Goal: Task Accomplishment & Management: Complete application form

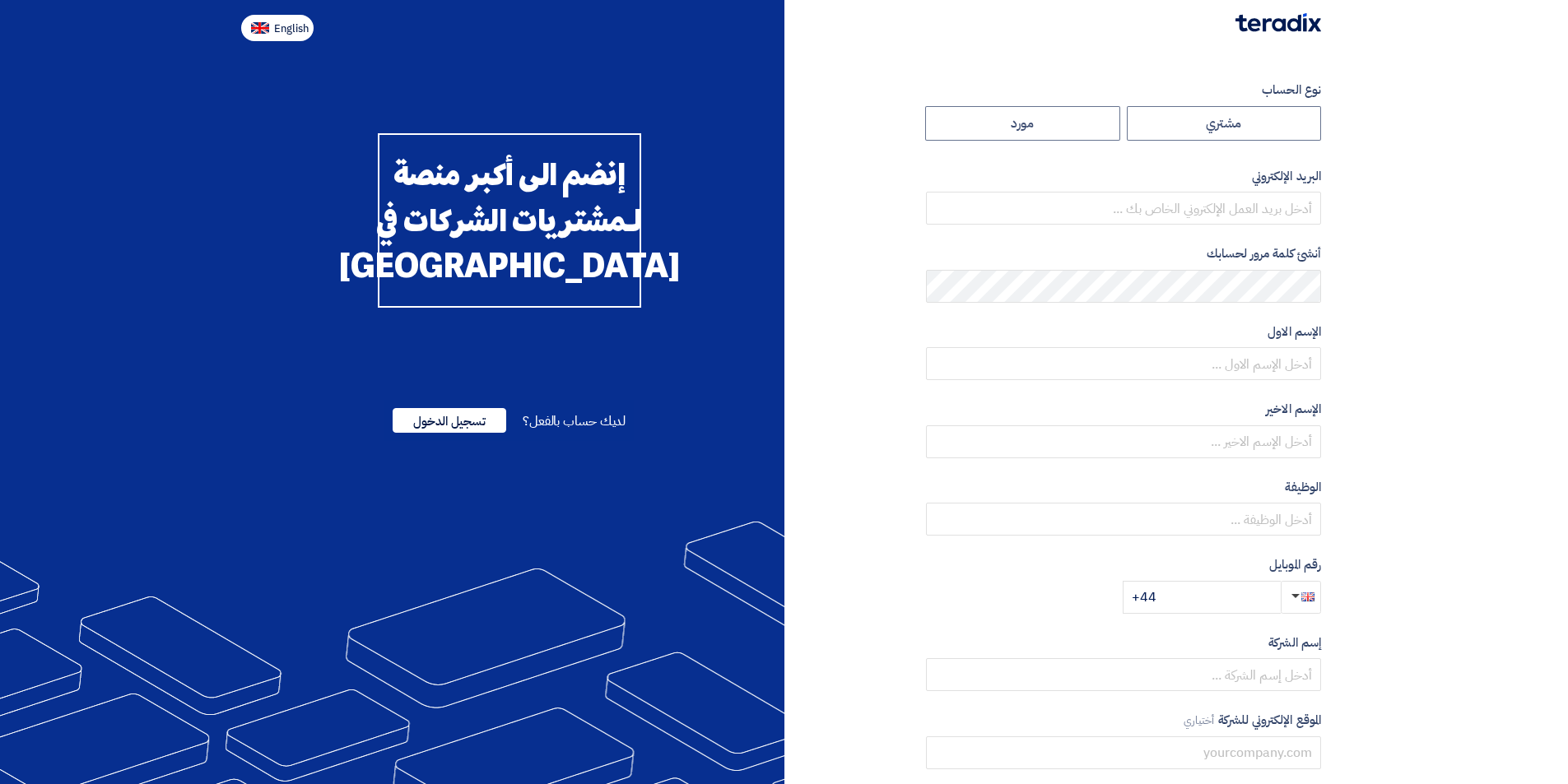
click at [255, 25] on img at bounding box center [260, 29] width 18 height 13
type input "Register"
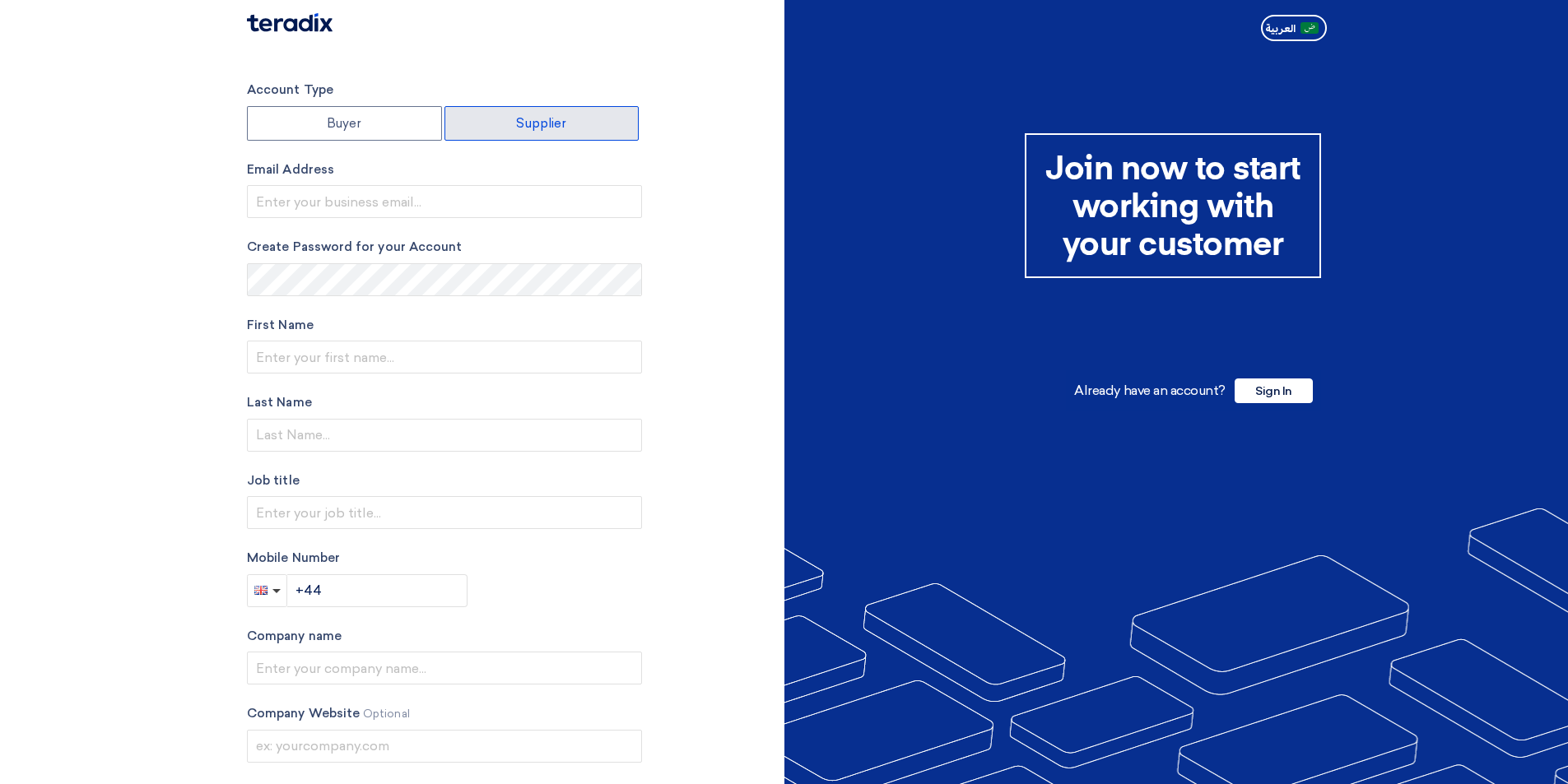
click at [549, 115] on label "Supplier" at bounding box center [541, 123] width 195 height 35
click at [549, 115] on input "Supplier" at bounding box center [542, 123] width 194 height 33
radio input "true"
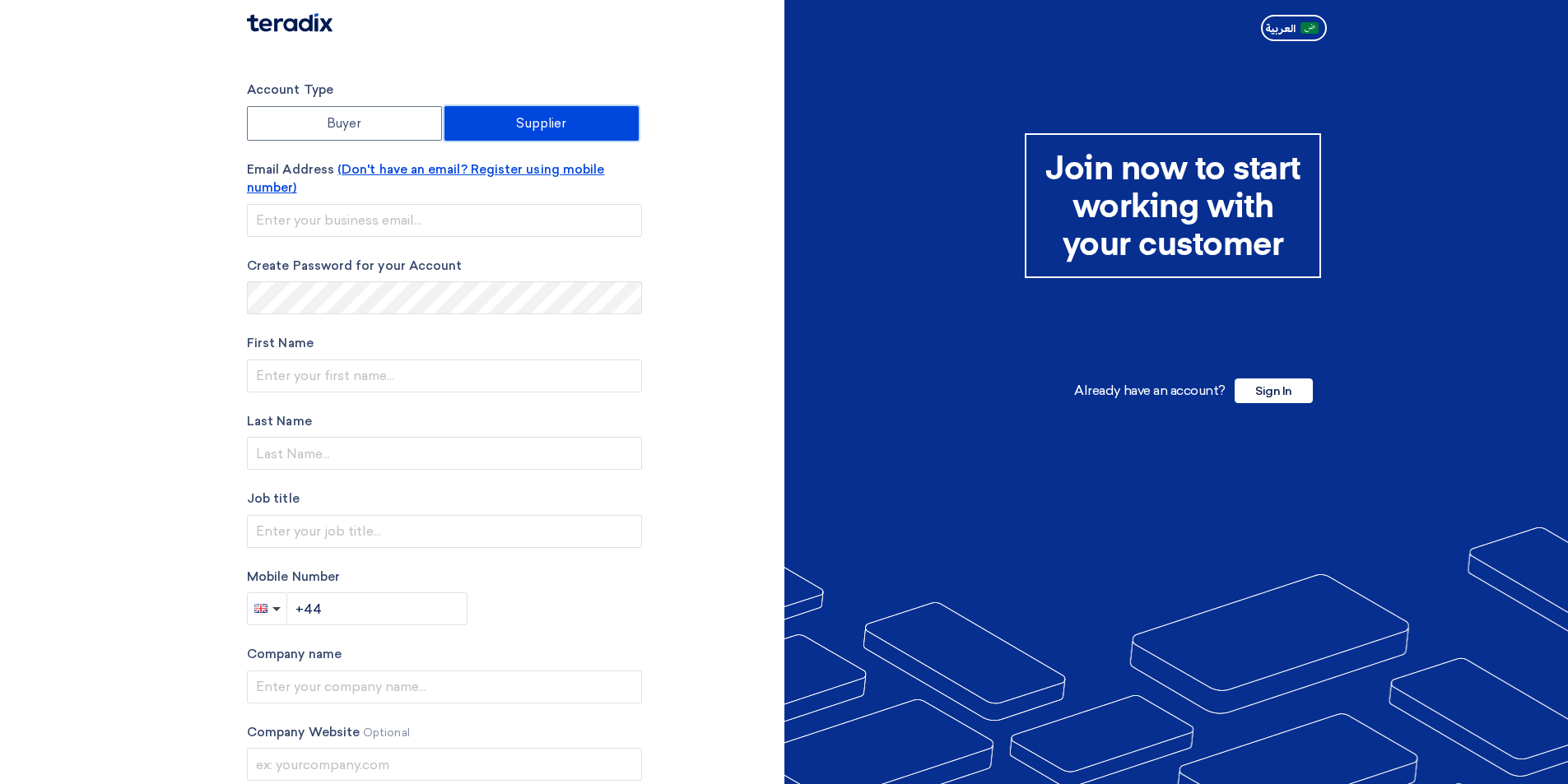
click at [440, 174] on span "(Don't have an email? Register using mobile number)" at bounding box center [425, 179] width 357 height 34
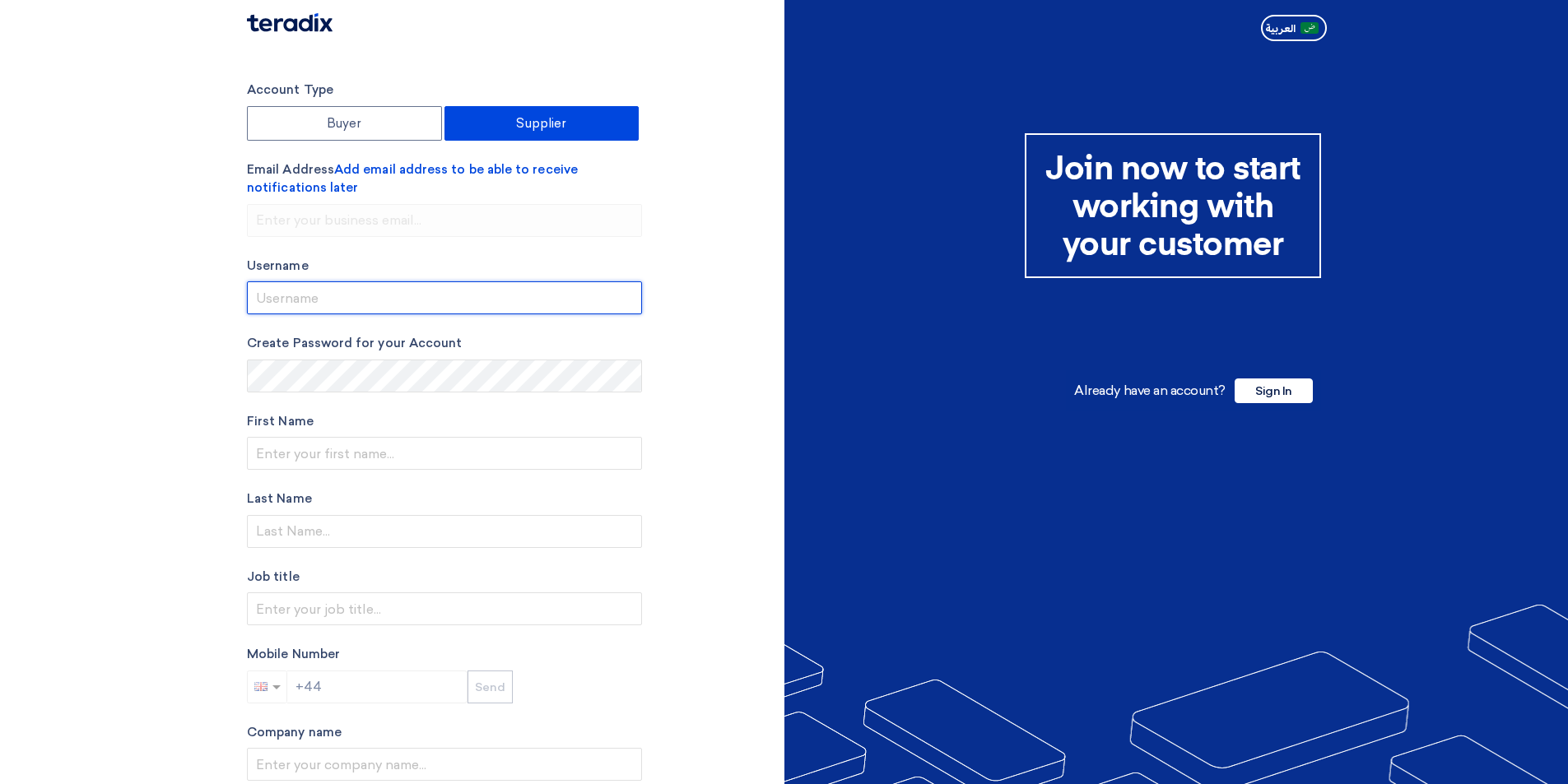
click at [316, 303] on input "userName" at bounding box center [444, 298] width 395 height 33
click at [362, 298] on input "userName" at bounding box center [444, 298] width 395 height 33
click at [361, 292] on input "userName" at bounding box center [444, 298] width 395 height 33
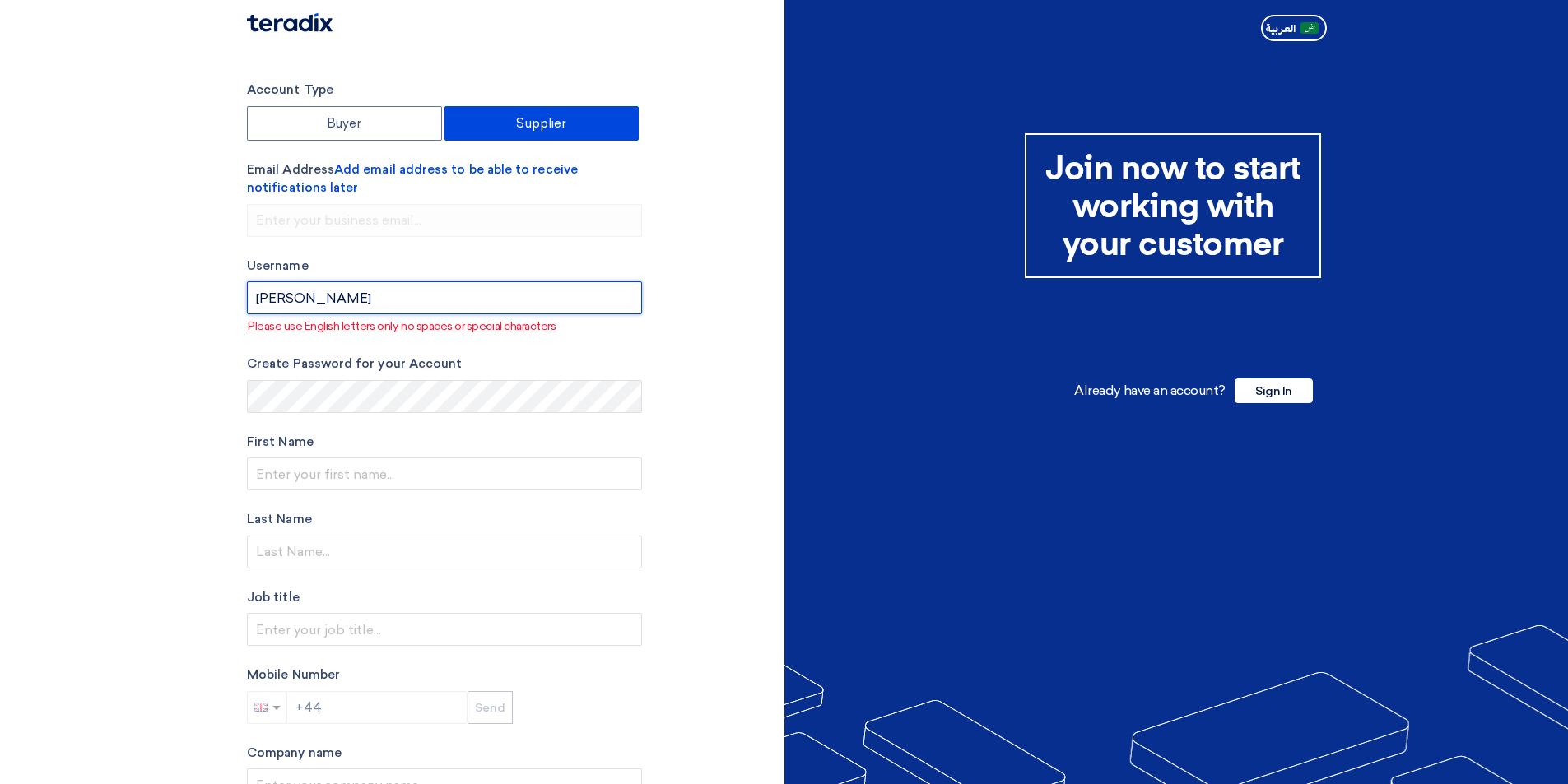
click at [315, 295] on input "userName" at bounding box center [444, 298] width 395 height 33
click at [331, 300] on input "userName" at bounding box center [444, 298] width 395 height 33
type input "[PERSON_NAME]"
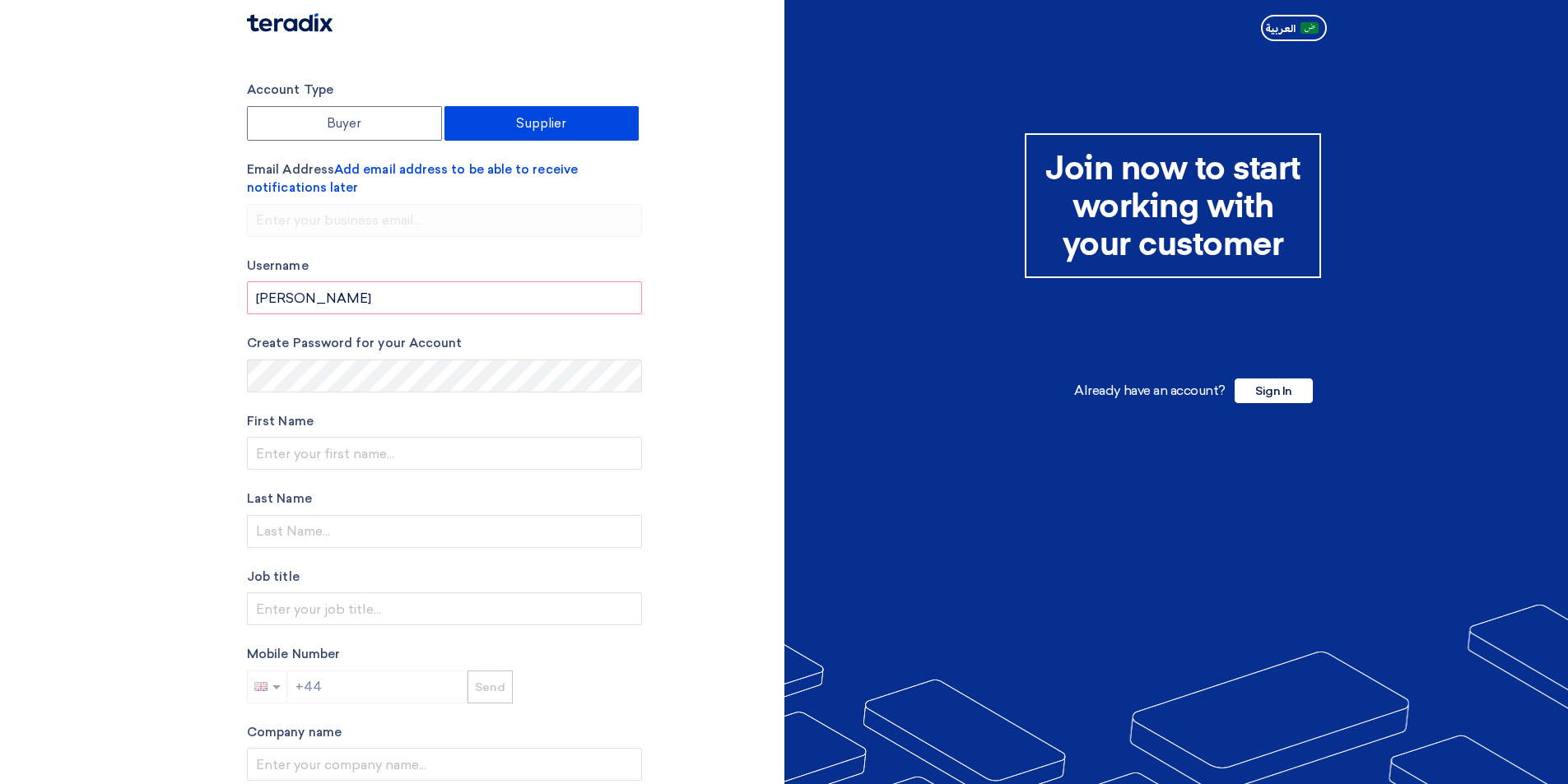
click at [325, 690] on div "+44" at bounding box center [357, 686] width 221 height 33
click at [312, 683] on div "+44" at bounding box center [357, 686] width 221 height 33
click at [379, 104] on div "Account Type Buyer Supplier" at bounding box center [444, 110] width 395 height 60
click at [583, 142] on form "Account Type Buyer Supplier Email Address Add email address to be able to recei…" at bounding box center [444, 392] width 395 height 623
click at [552, 120] on label "Supplier" at bounding box center [541, 123] width 195 height 35
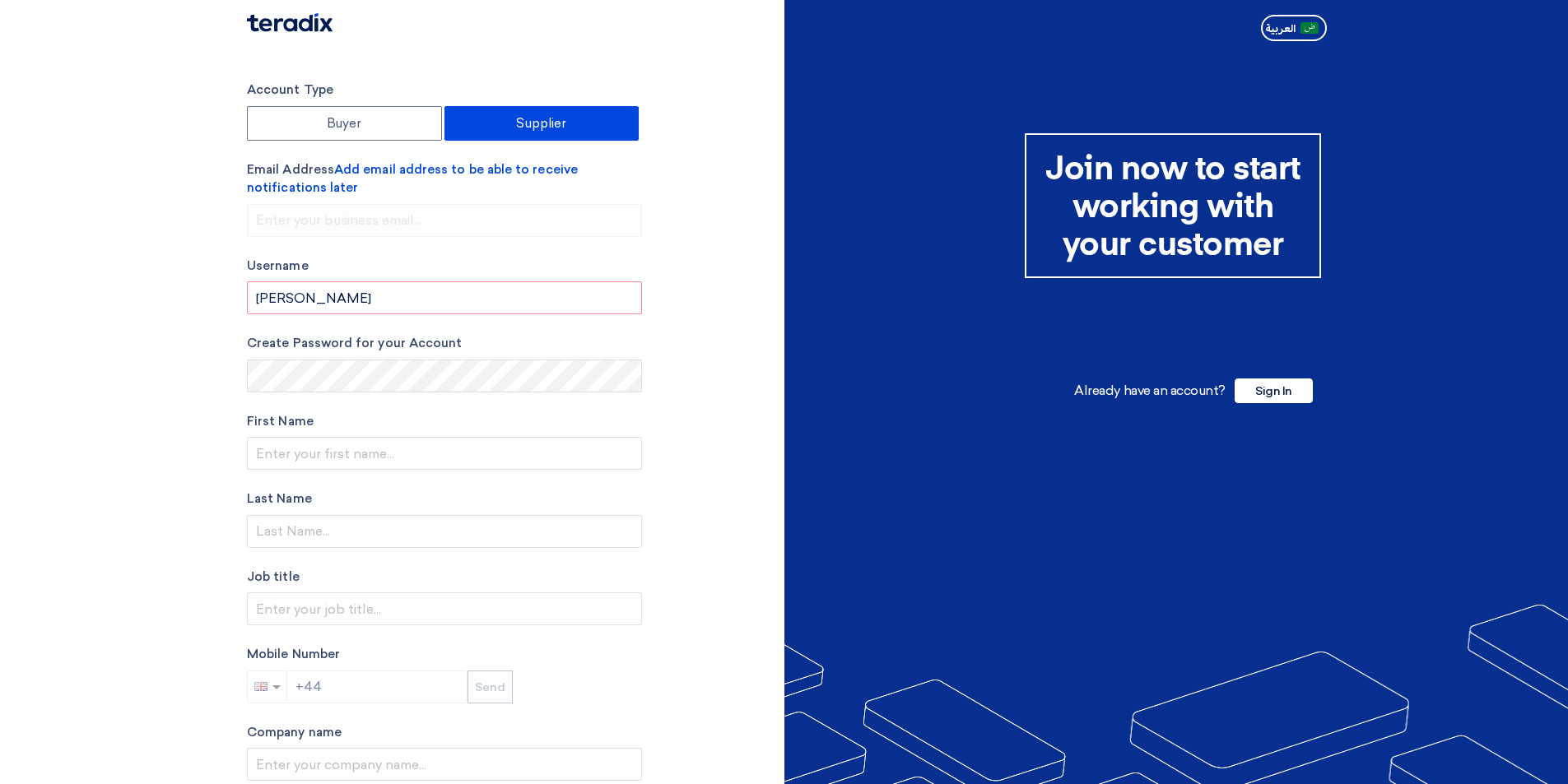
click at [552, 120] on input "Supplier" at bounding box center [542, 123] width 194 height 33
click at [392, 177] on label "Email Address Add email address to be able to receive notifications later" at bounding box center [444, 179] width 395 height 37
click at [401, 164] on span "Add email address to be able to receive notifications later" at bounding box center [412, 179] width 331 height 34
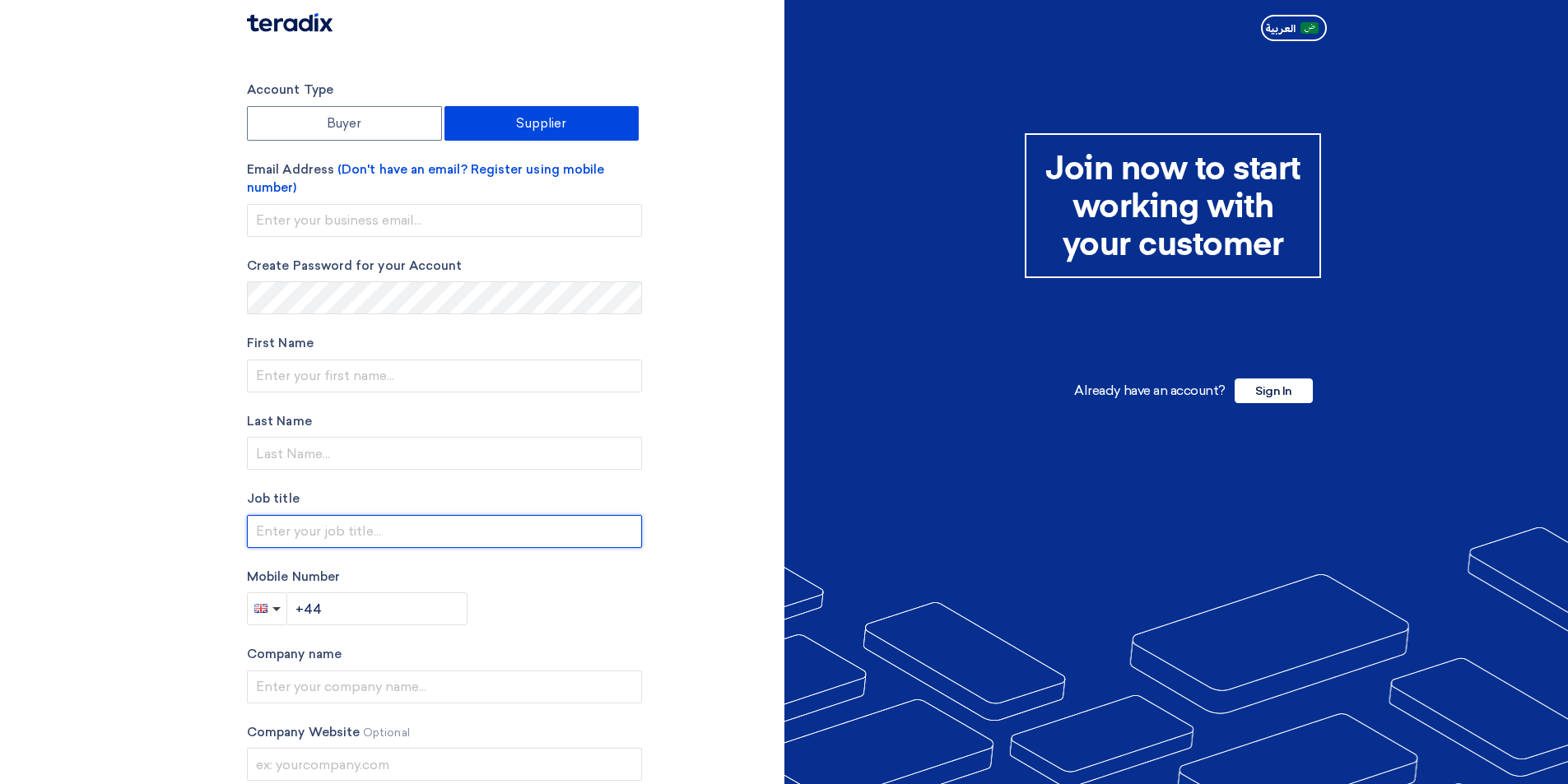
click at [291, 527] on input "text" at bounding box center [444, 531] width 395 height 33
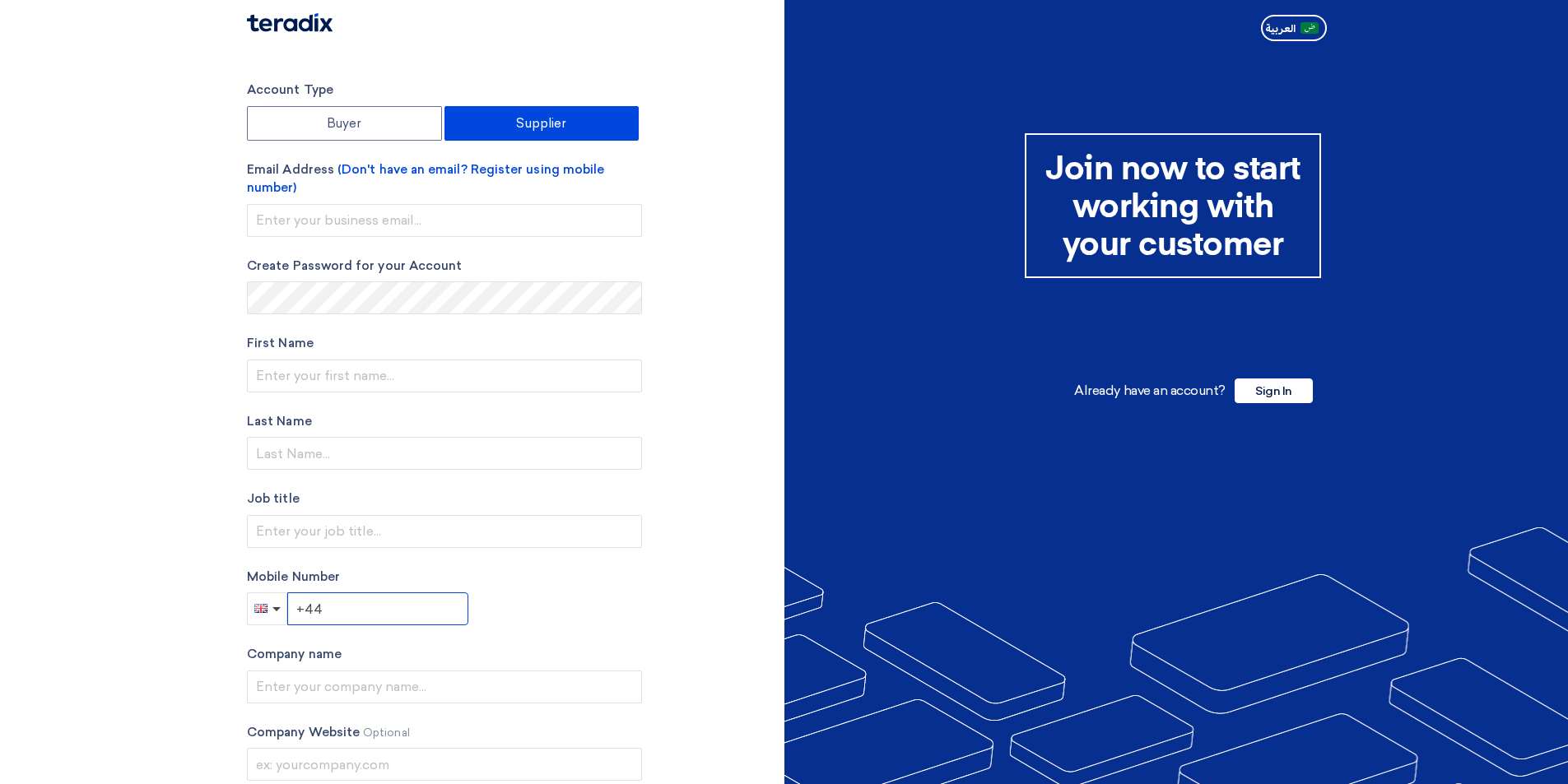
click at [353, 606] on input "+44" at bounding box center [378, 608] width 181 height 33
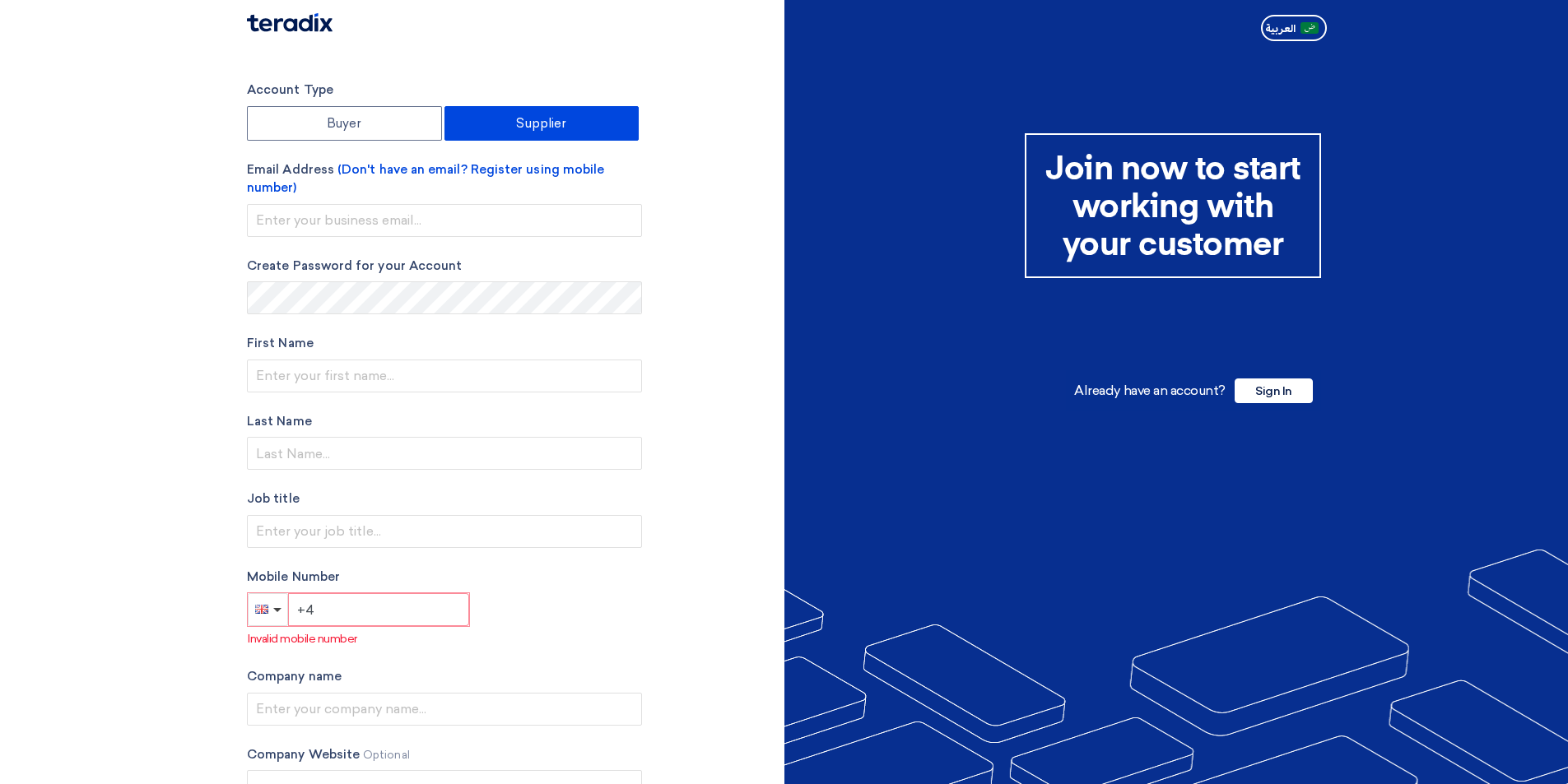
type input "+"
paste input "00966-550543439"
type input "00966-550543439"
click at [574, 659] on div "Account Type Buyer Supplier Email Address (Don't have an email? Register using …" at bounding box center [444, 489] width 395 height 817
click at [425, 616] on input "00966-550543439" at bounding box center [378, 609] width 181 height 33
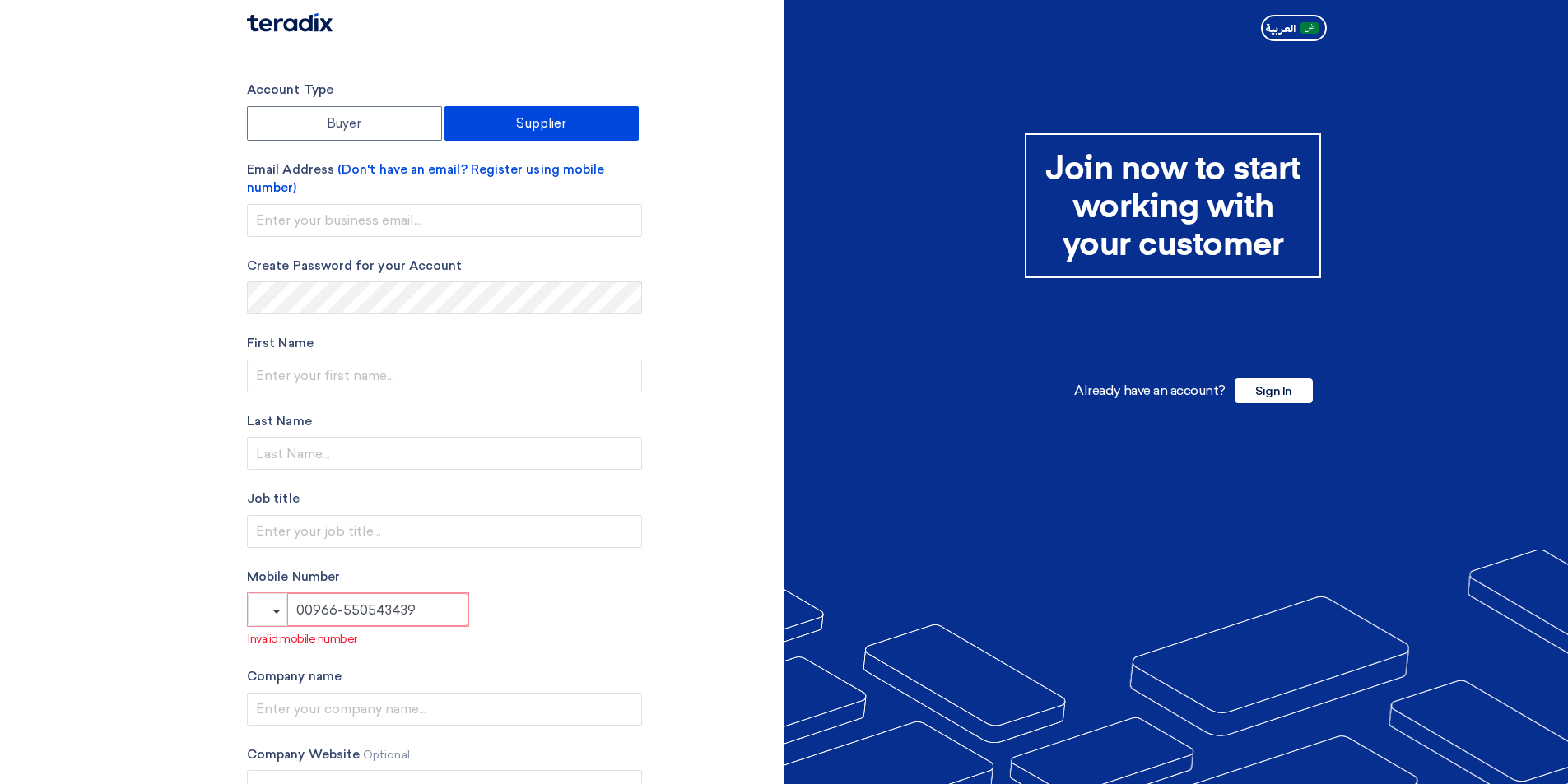
click at [307, 610] on input "00966-550543439" at bounding box center [378, 609] width 181 height 33
click at [315, 614] on input "00966-550543439" at bounding box center [378, 609] width 181 height 33
drag, startPoint x: 432, startPoint y: 609, endPoint x: 231, endPoint y: 599, distance: 201.2
click at [231, 599] on section "Account Type Buyer Supplier Email Address (Don't have an email? Register using …" at bounding box center [784, 489] width 1568 height 883
click at [273, 614] on button "button" at bounding box center [267, 609] width 39 height 33
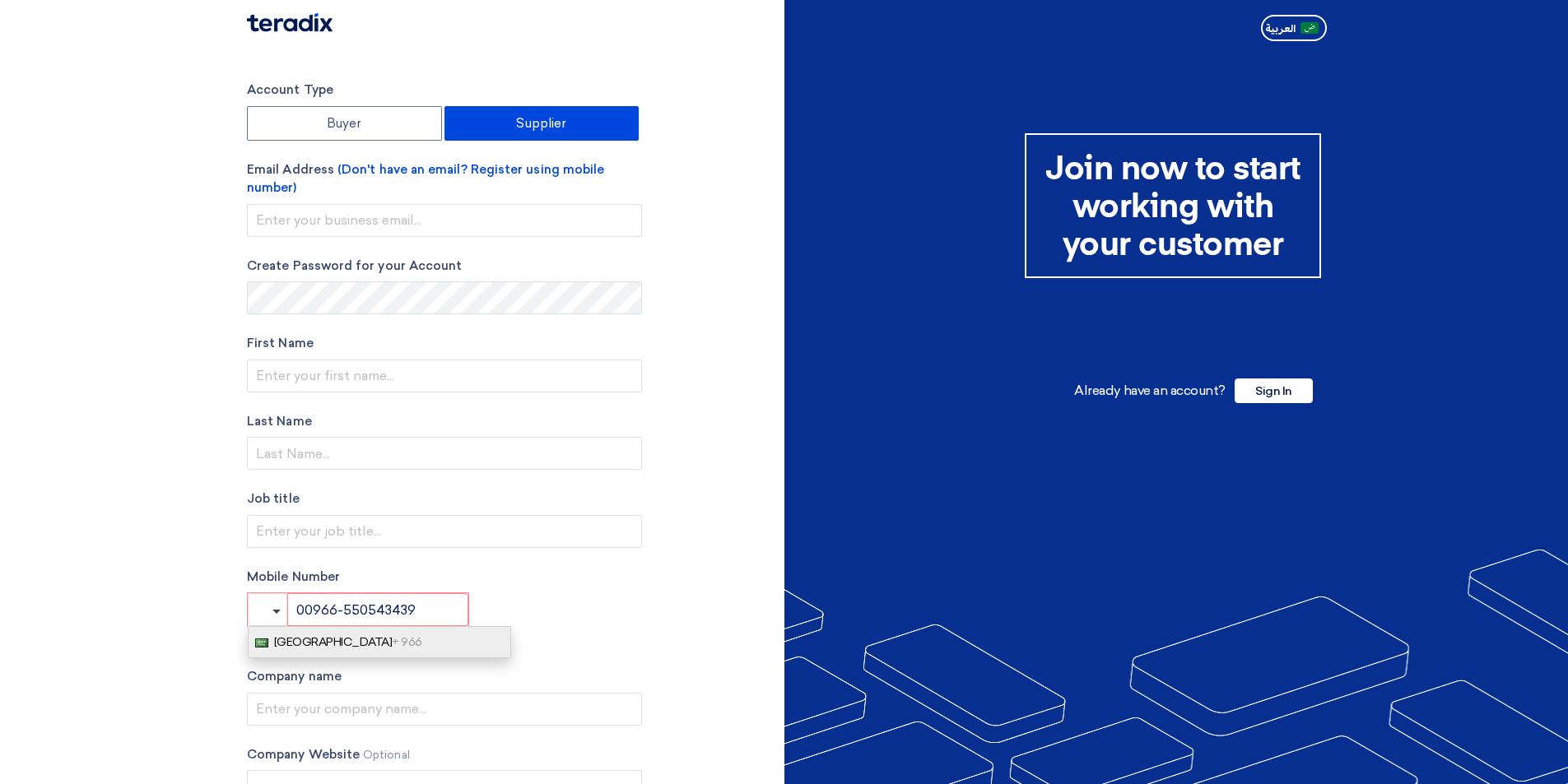
click at [297, 648] on span "[GEOGRAPHIC_DATA] + 966" at bounding box center [347, 642] width 148 height 14
drag, startPoint x: 378, startPoint y: 615, endPoint x: 331, endPoint y: 612, distance: 47.1
click at [331, 612] on input "[PHONE_NUMBER]" at bounding box center [379, 609] width 181 height 33
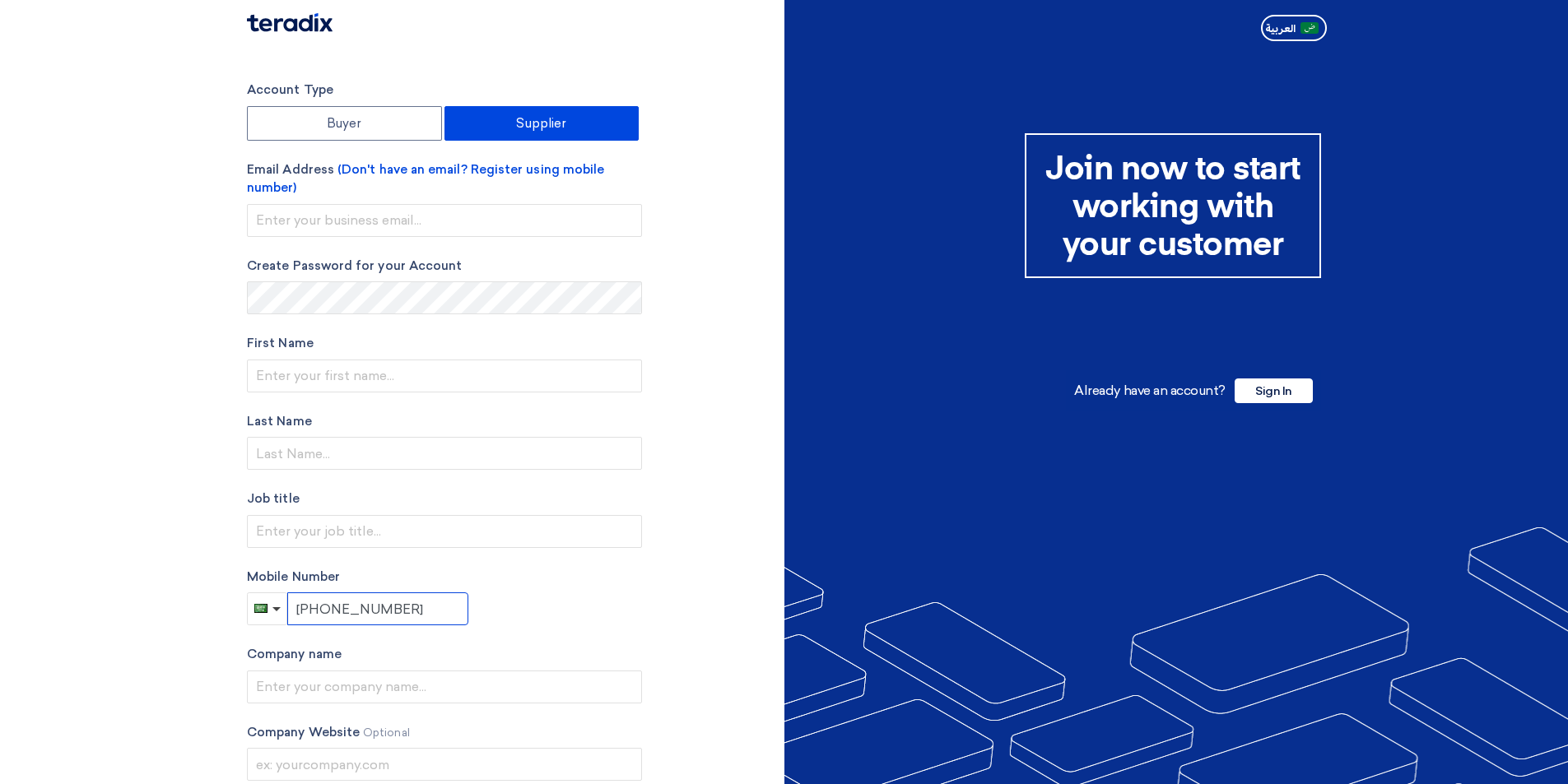
type input "[PHONE_NUMBER]"
click at [643, 640] on div "Account Type Buyer Supplier Email Address (Don't have an email? Register using …" at bounding box center [509, 478] width 550 height 795
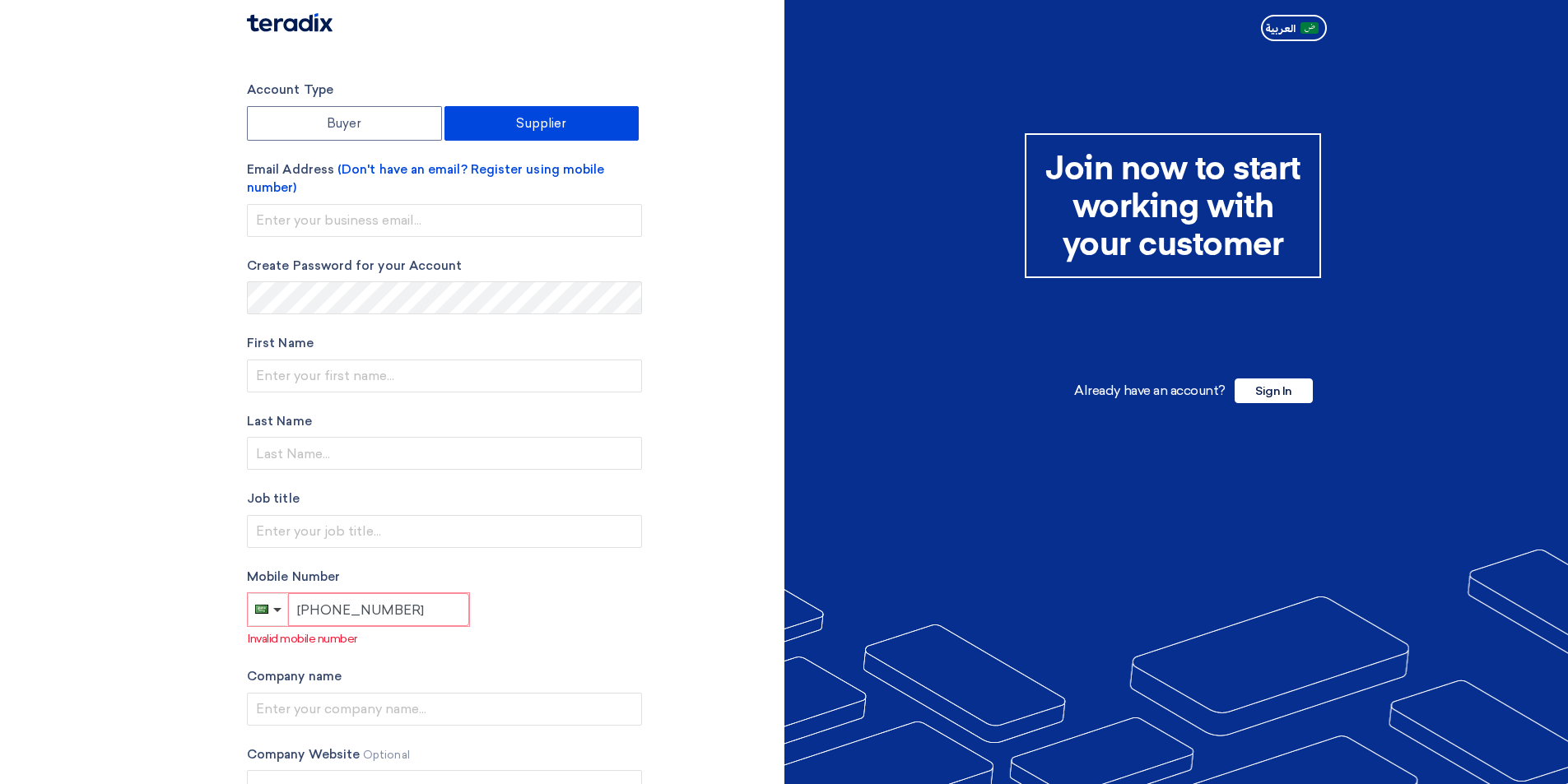
click at [404, 620] on input "[PHONE_NUMBER]" at bounding box center [379, 609] width 181 height 33
click at [303, 231] on input "email" at bounding box center [444, 220] width 395 height 33
click at [289, 223] on input "email" at bounding box center [444, 220] width 395 height 33
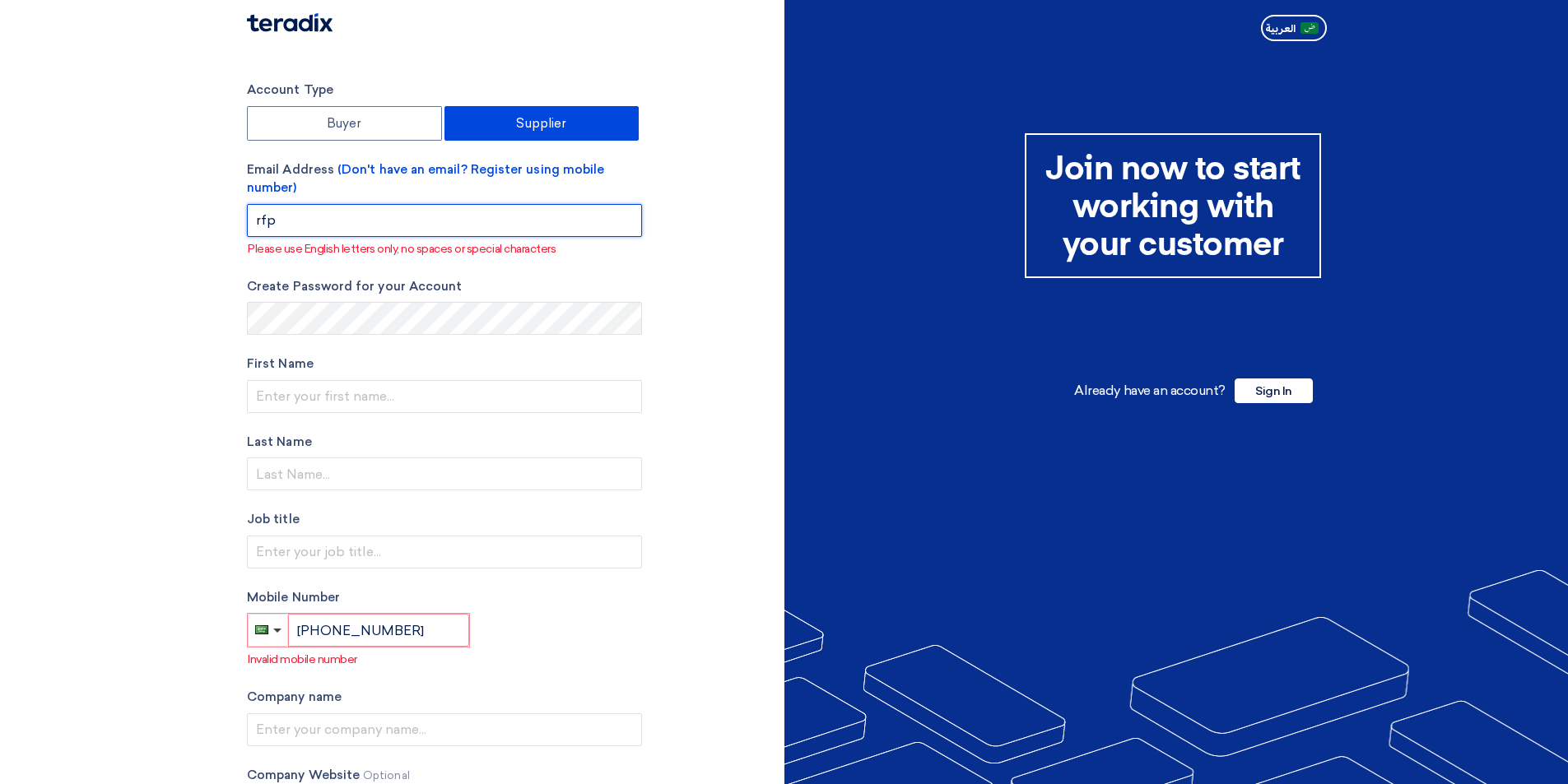
type input "[DOMAIN_NAME][EMAIL_ADDRESS][DOMAIN_NAME]"
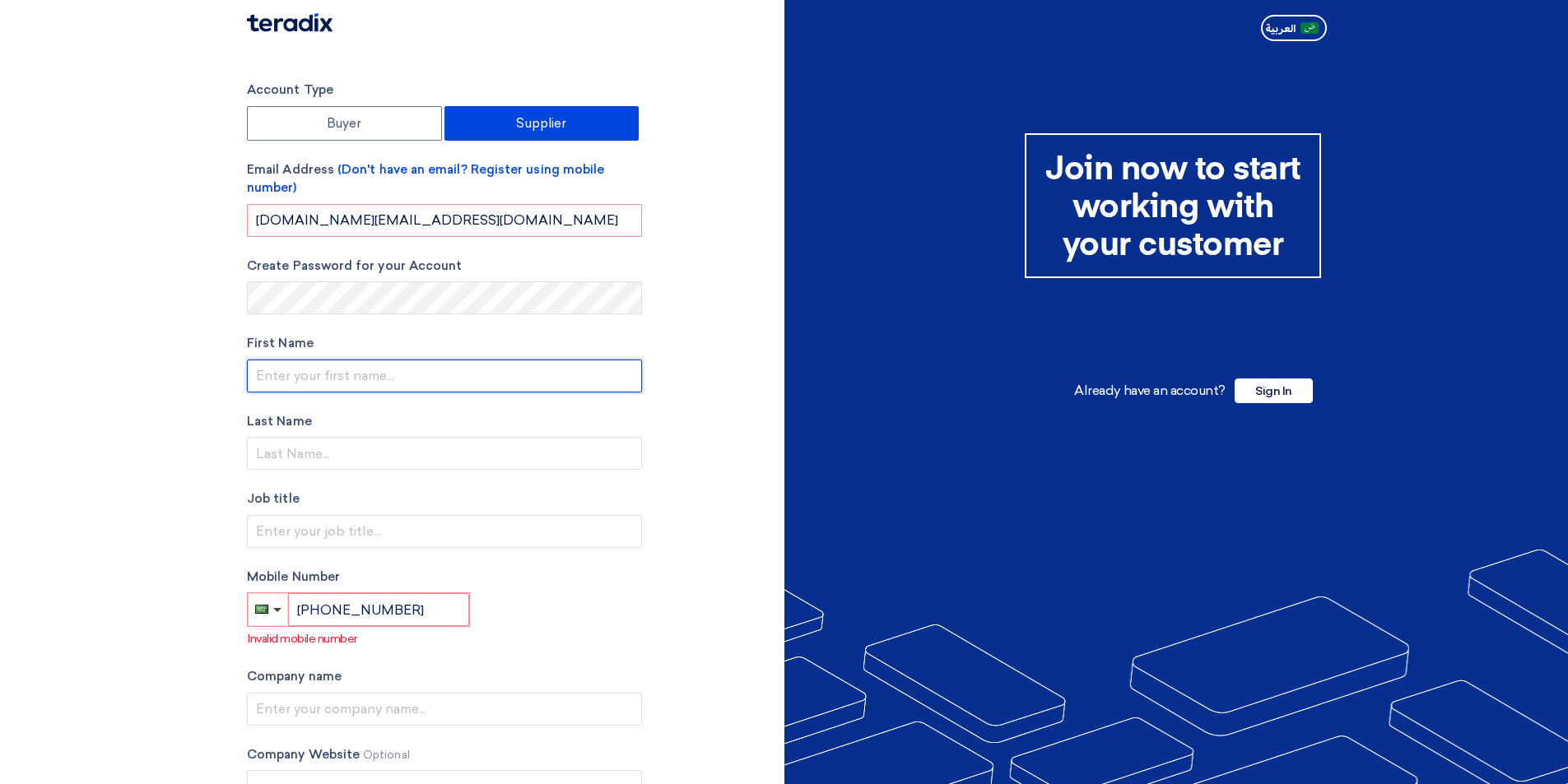
click at [295, 365] on input "text" at bounding box center [444, 376] width 395 height 33
type input "[PERSON_NAME]"
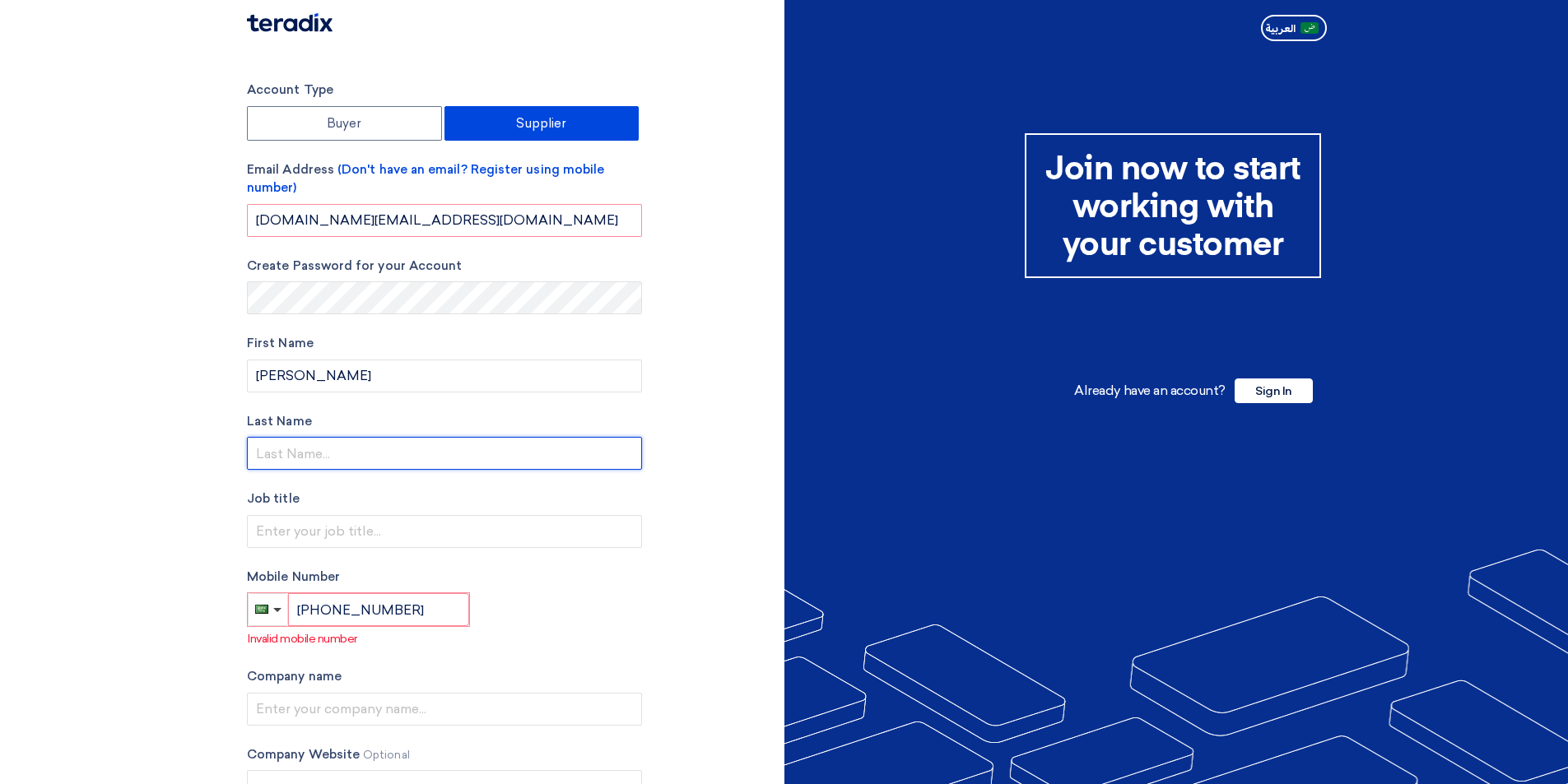
drag, startPoint x: 284, startPoint y: 460, endPoint x: 271, endPoint y: 457, distance: 13.3
click at [279, 460] on input "text" at bounding box center [444, 453] width 395 height 33
type input "[PERSON_NAME]"
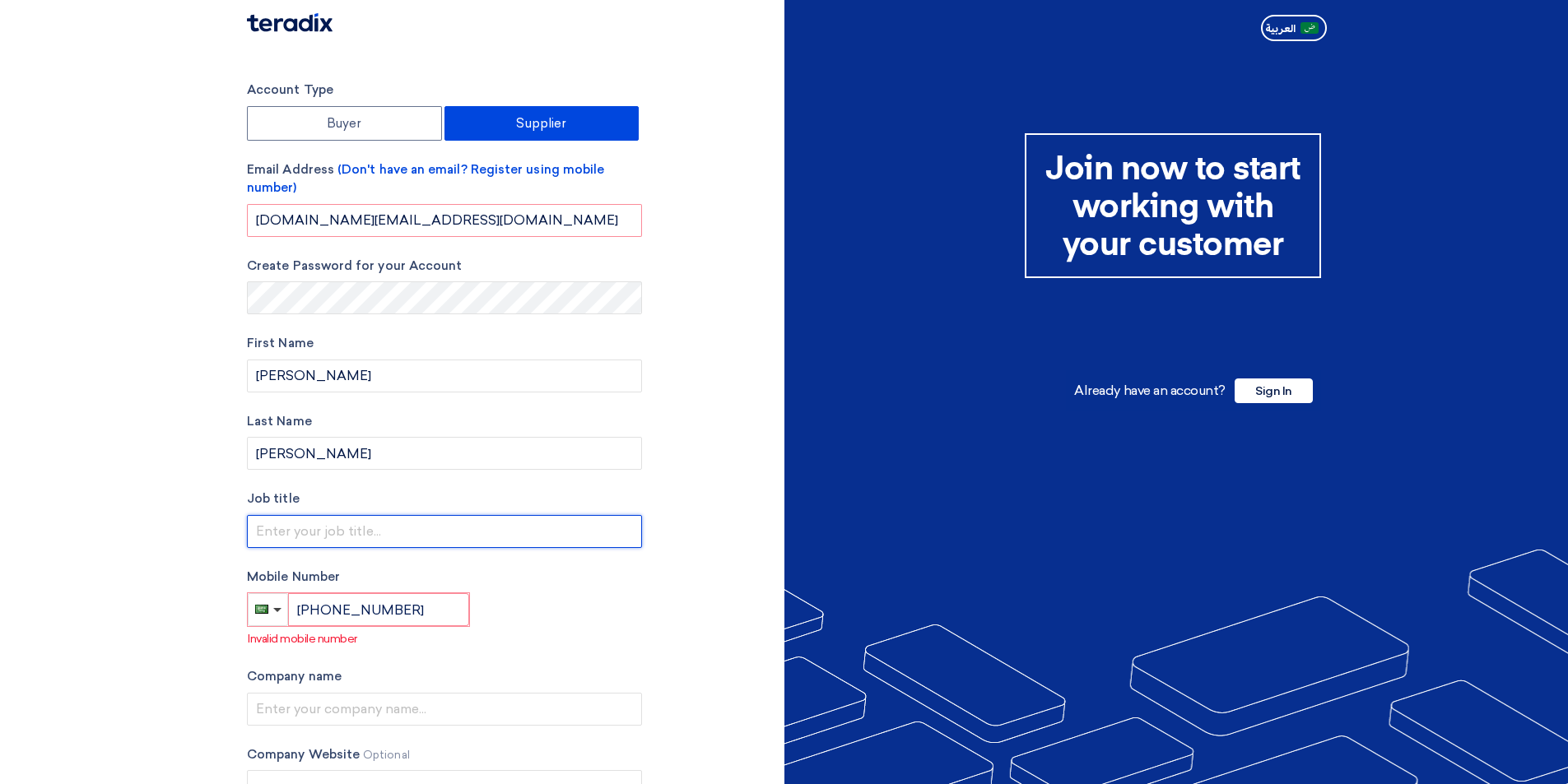
click at [312, 534] on input "text" at bounding box center [444, 531] width 395 height 33
click at [284, 528] on input "text" at bounding box center [444, 531] width 395 height 33
type input "RFP & Sales Support"
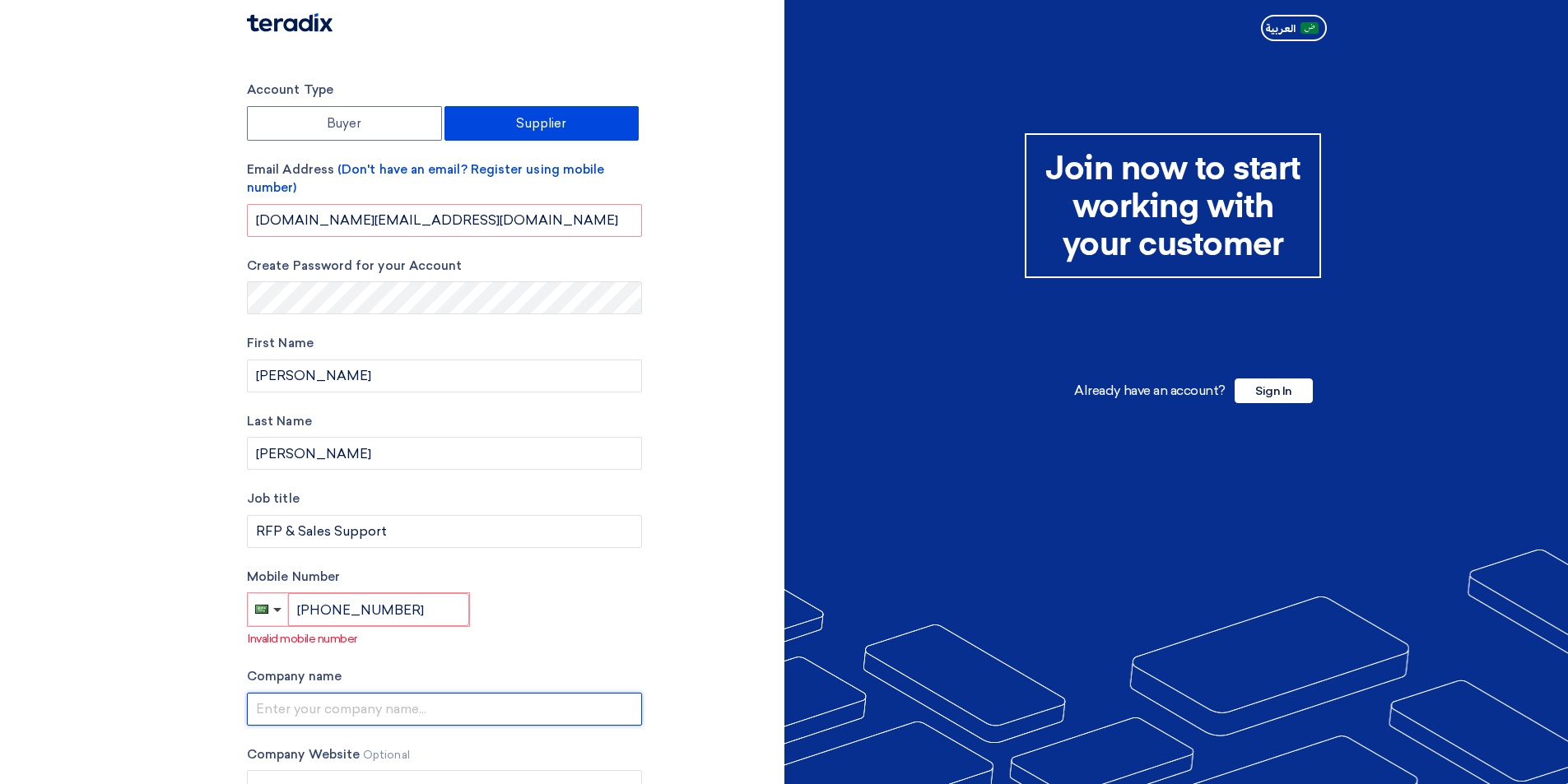
click at [321, 721] on input "text" at bounding box center [444, 709] width 395 height 33
click at [278, 705] on input "text" at bounding box center [444, 709] width 395 height 33
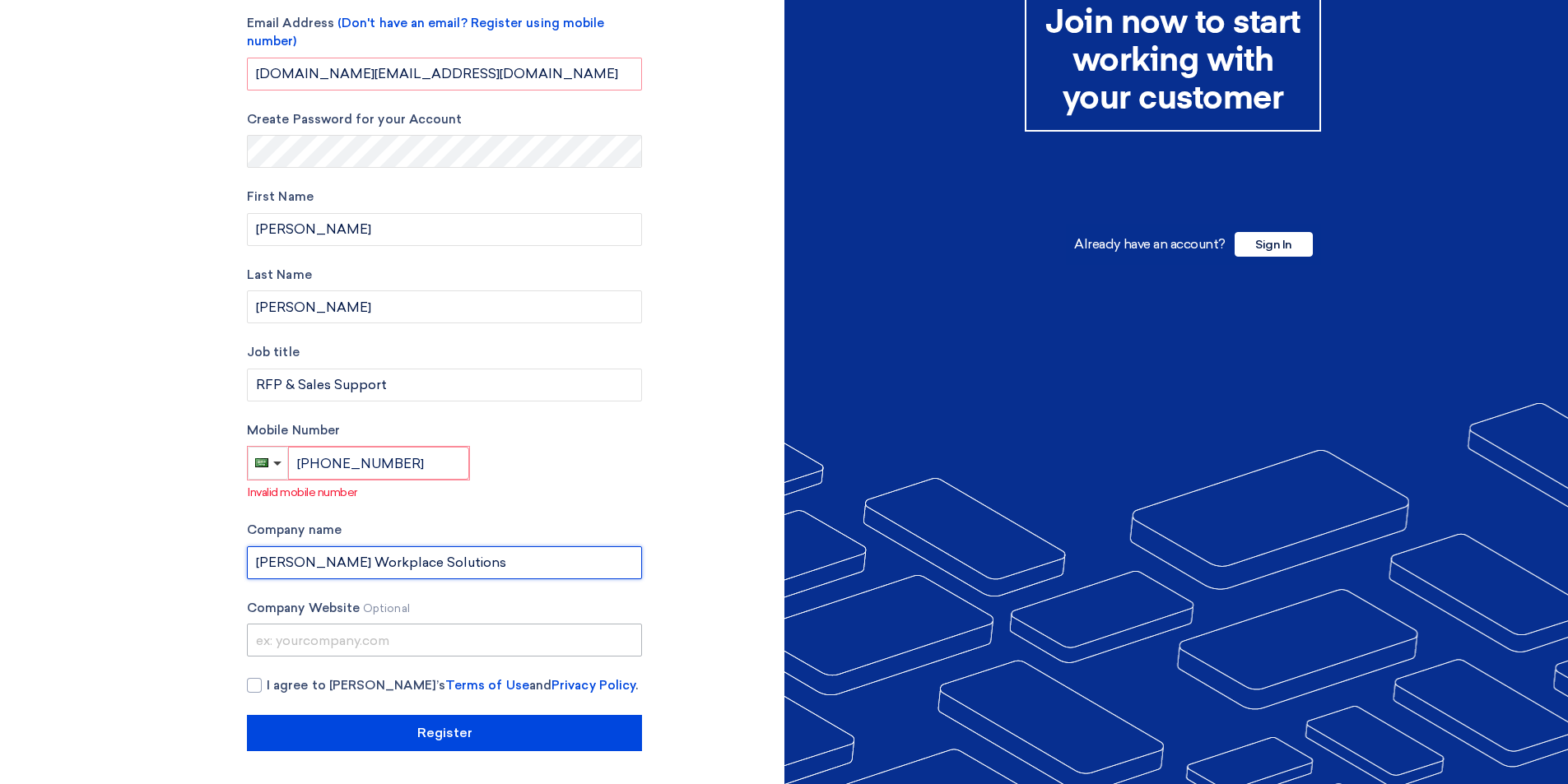
type input "[PERSON_NAME] Workplace Solutions"
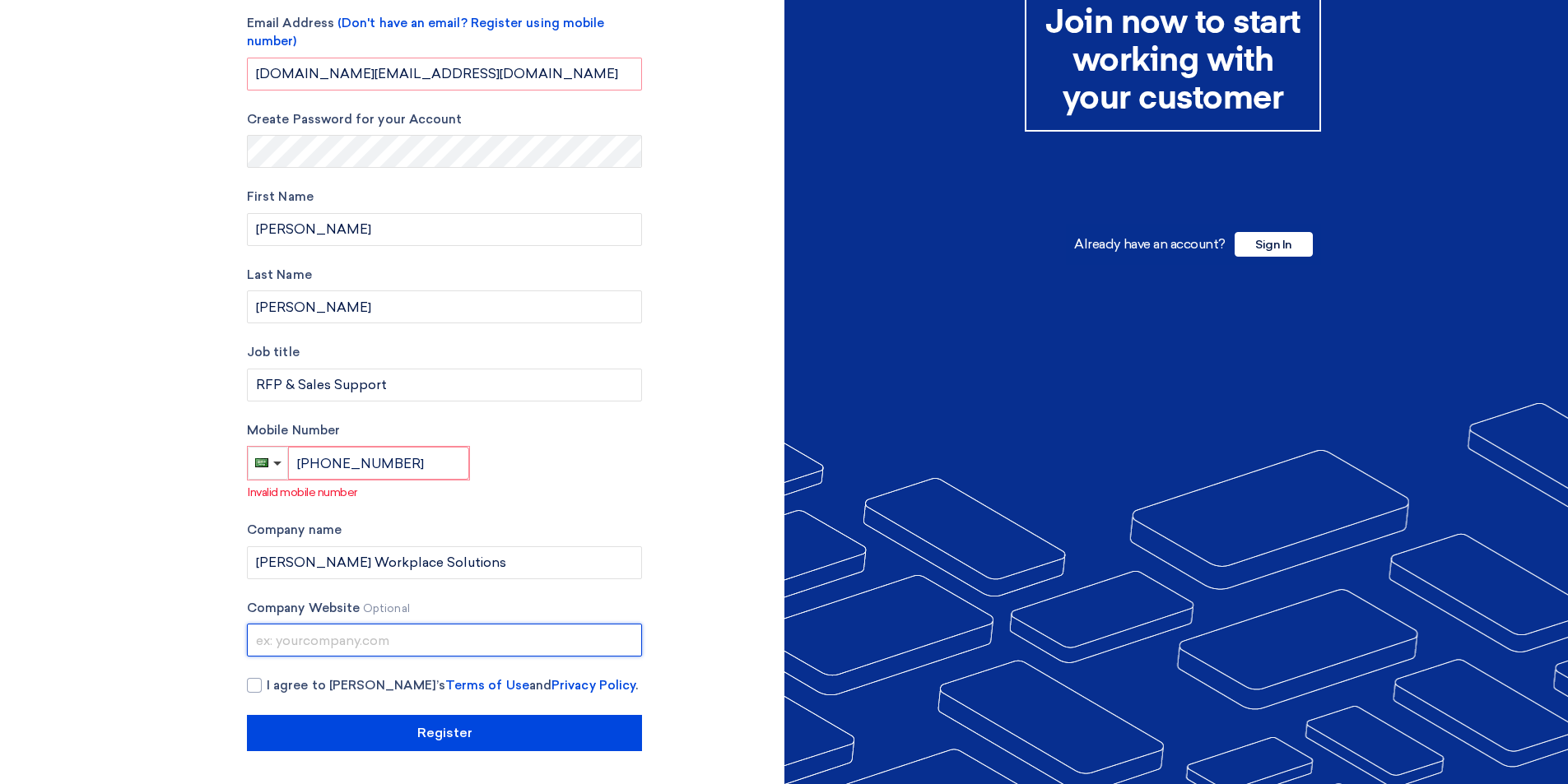
click at [365, 635] on input "text" at bounding box center [444, 640] width 395 height 33
click at [263, 685] on label "I agree to [PERSON_NAME]’s Terms of Use and Privacy Policy ." at bounding box center [444, 685] width 395 height 19
click at [267, 685] on input "I agree to [PERSON_NAME]’s Terms of Use and Privacy Policy ." at bounding box center [464, 693] width 395 height 33
checkbox input "true"
click at [496, 471] on div "Mobile Number [PHONE_NUMBER] Invalid mobile number" at bounding box center [444, 462] width 395 height 81
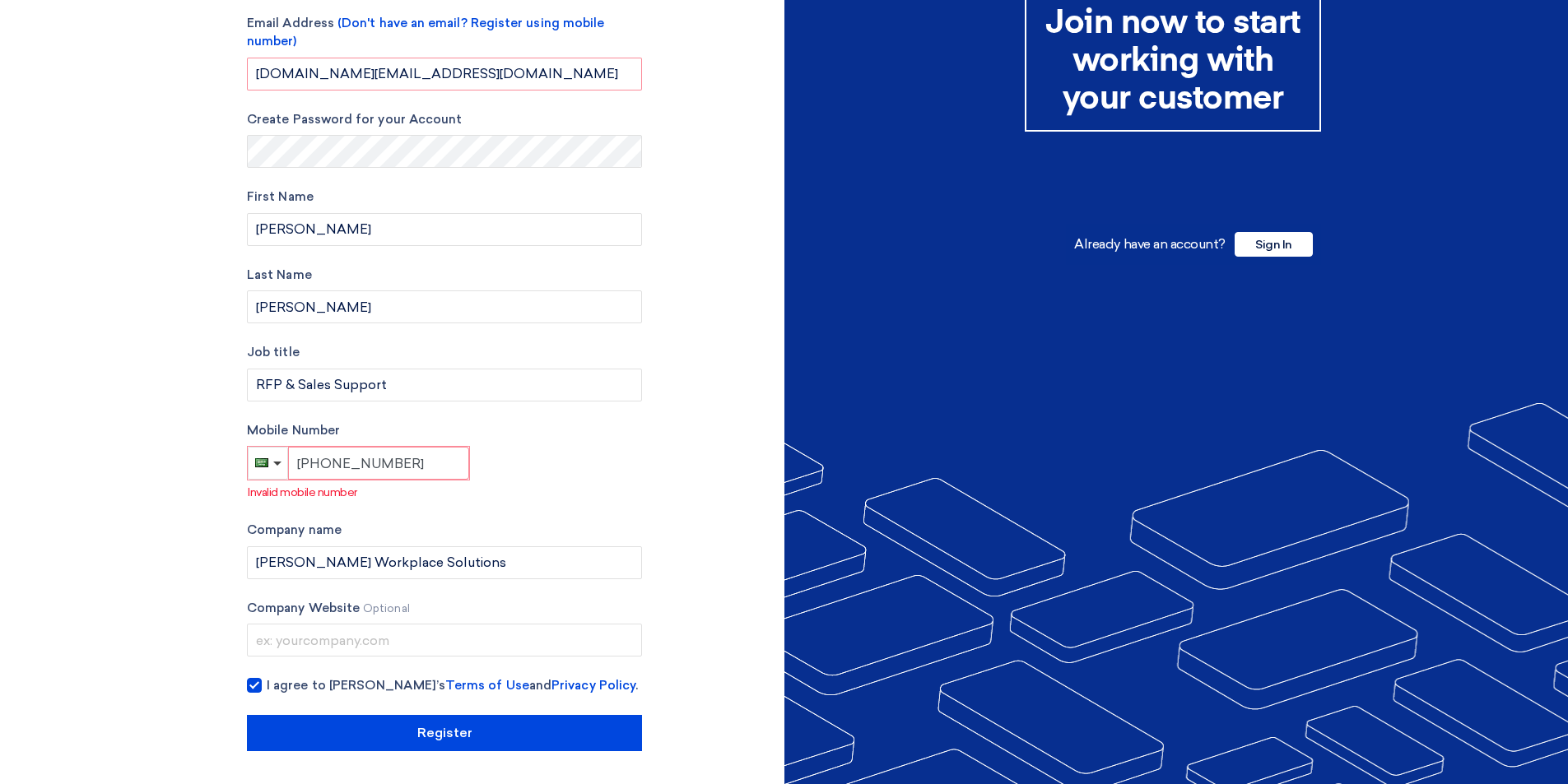
click at [422, 461] on input "[PHONE_NUMBER]" at bounding box center [379, 463] width 181 height 33
click at [467, 509] on div "Account Type Buyer Supplier Email Address (Don't have an email? Register using …" at bounding box center [444, 343] width 395 height 817
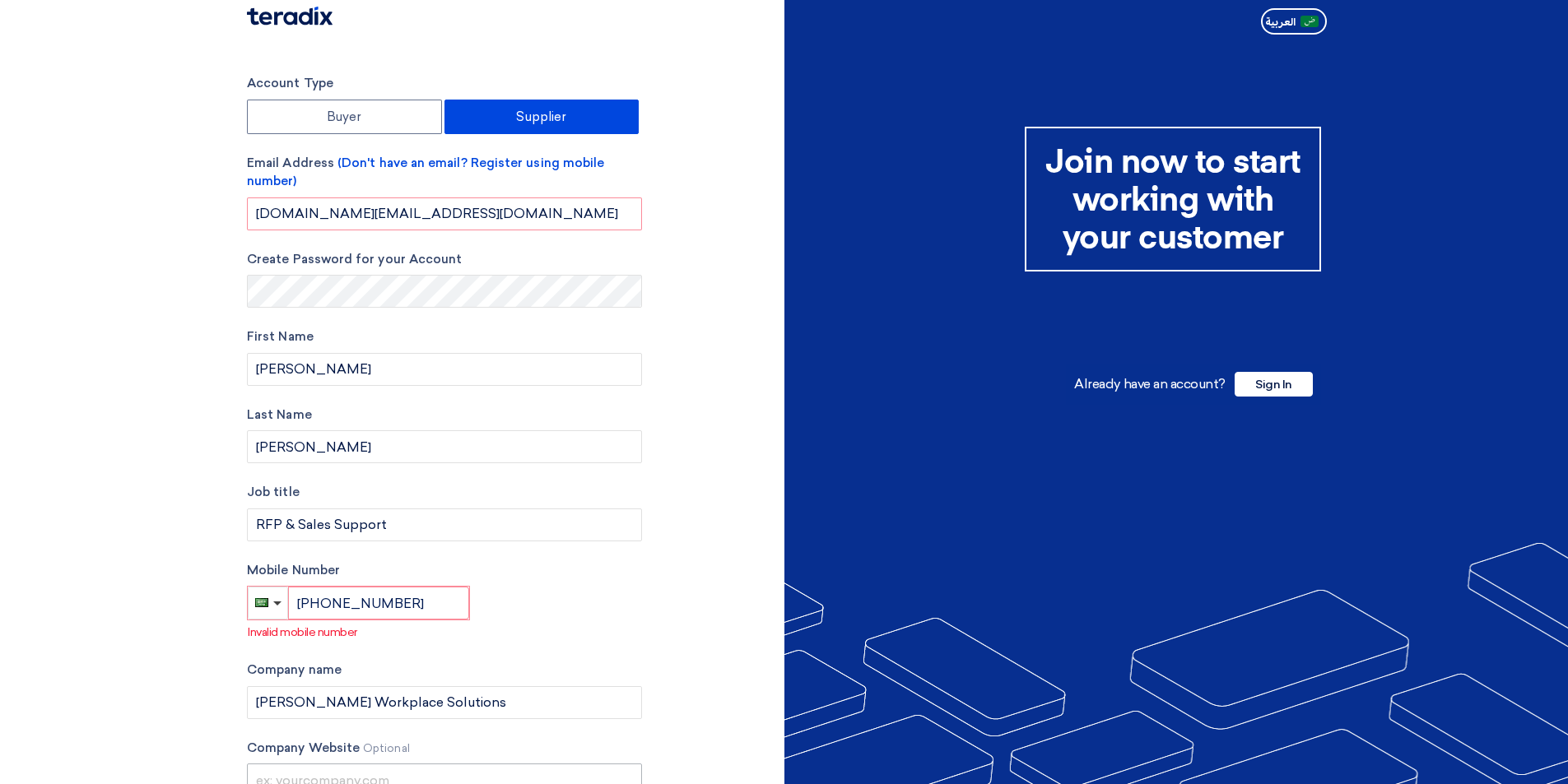
scroll to position [0, 0]
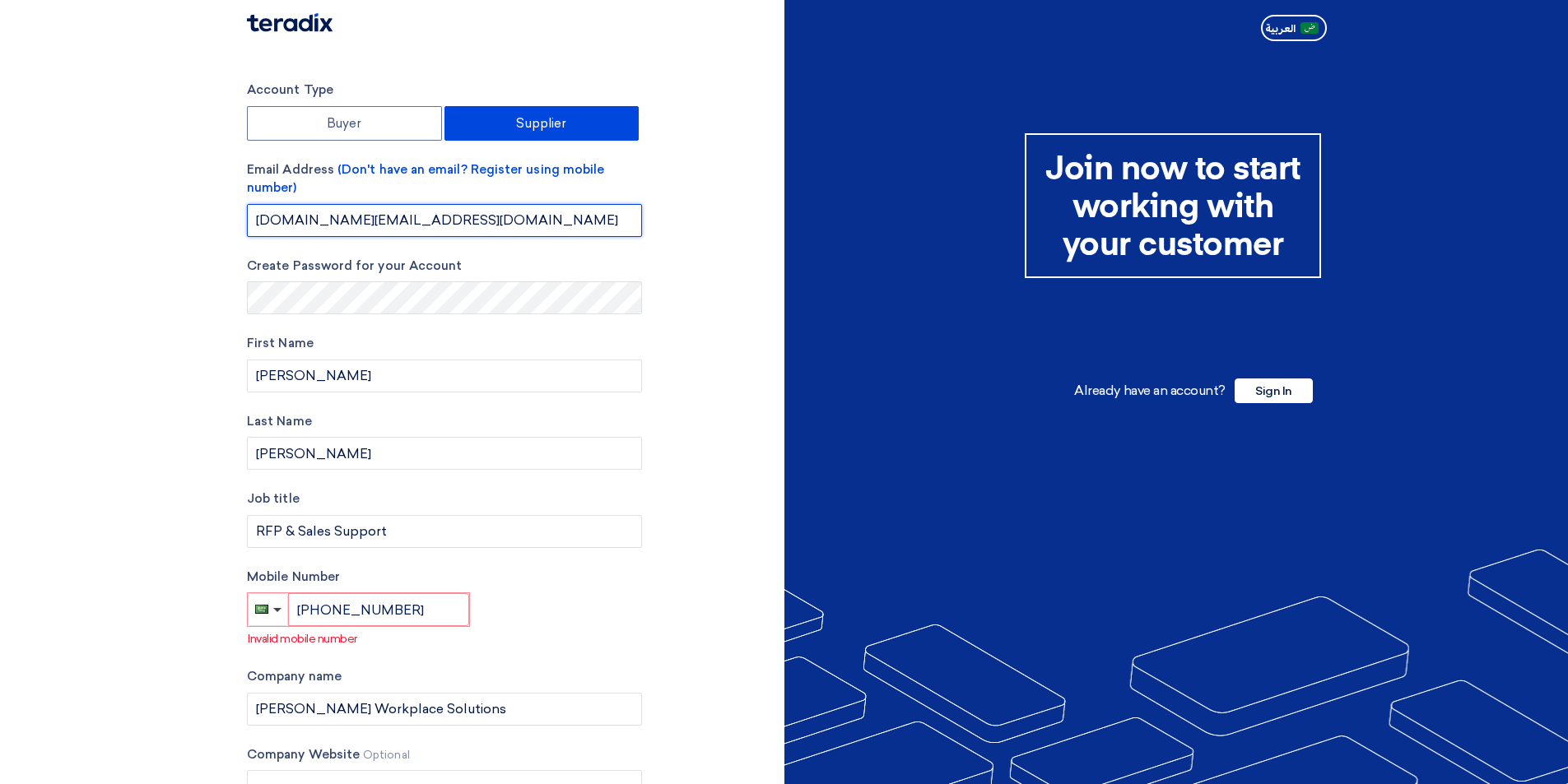
click at [536, 222] on input "[DOMAIN_NAME][EMAIL_ADDRESS][DOMAIN_NAME]" at bounding box center [444, 220] width 395 height 33
click at [188, 363] on section "Account Type Buyer Supplier Email Address (Don't have an email? Register using …" at bounding box center [784, 489] width 1568 height 883
click at [422, 618] on input "[PHONE_NUMBER]" at bounding box center [379, 609] width 181 height 33
click at [279, 615] on button "button" at bounding box center [267, 609] width 40 height 33
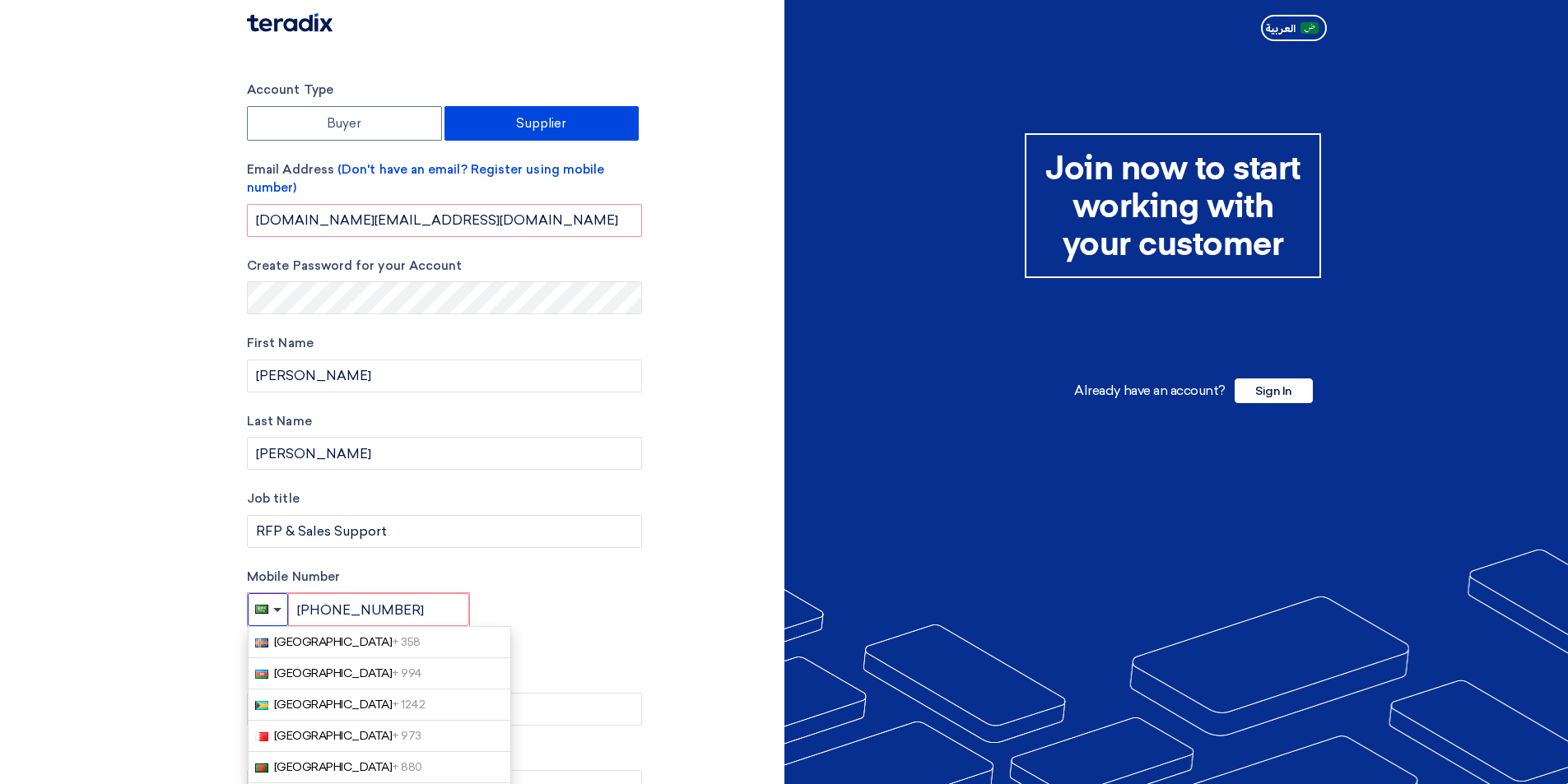
click at [279, 615] on button "button" at bounding box center [267, 609] width 40 height 33
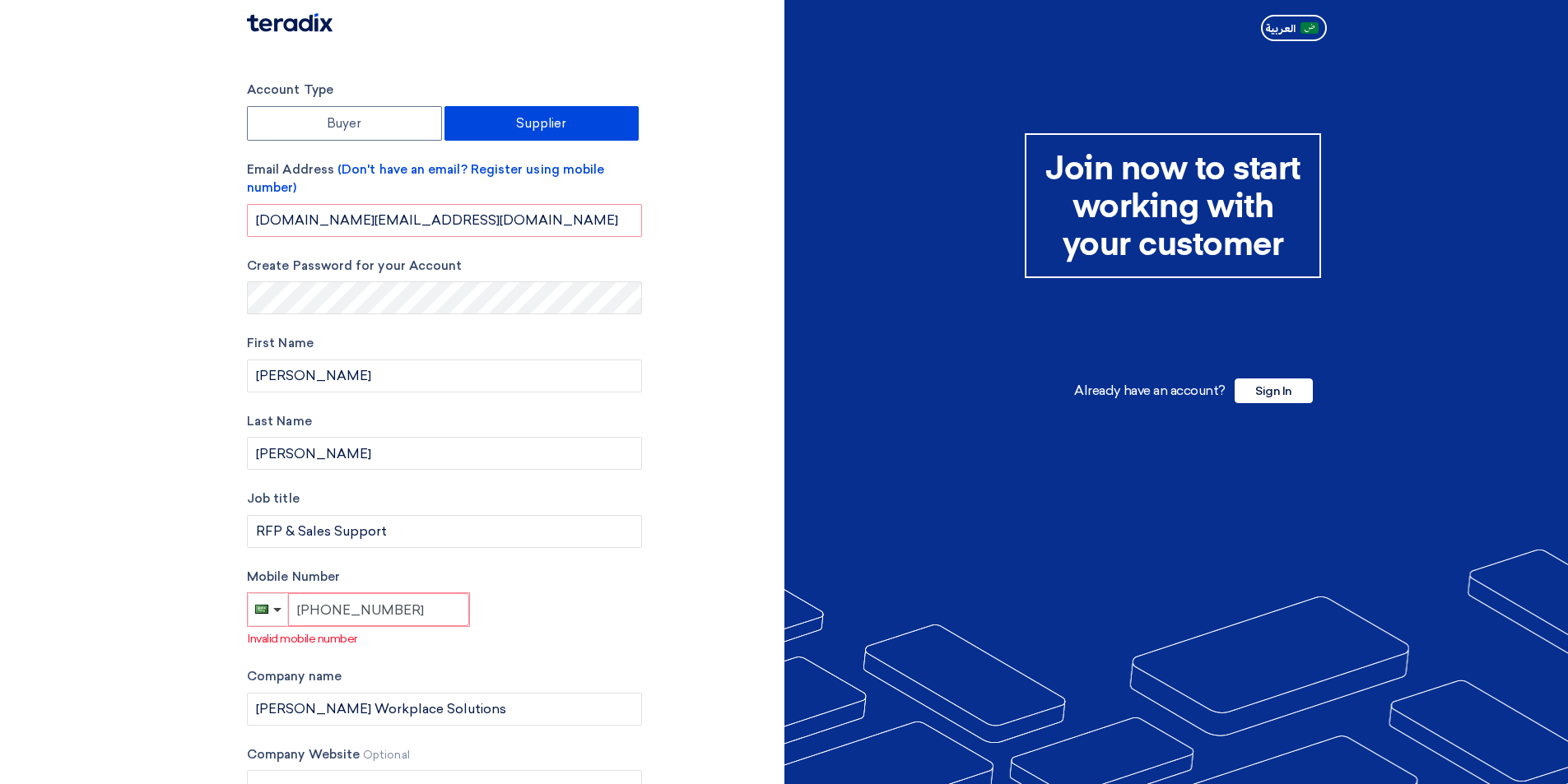
click at [328, 614] on input "[PHONE_NUMBER]" at bounding box center [379, 609] width 181 height 33
click at [392, 659] on div "Account Type Buyer Supplier Email Address (Don't have an email? Register using …" at bounding box center [444, 489] width 395 height 817
click at [414, 620] on input "[PHONE_NUMBER]" at bounding box center [379, 609] width 181 height 33
click at [534, 640] on p "Invalid mobile number" at bounding box center [444, 638] width 394 height 17
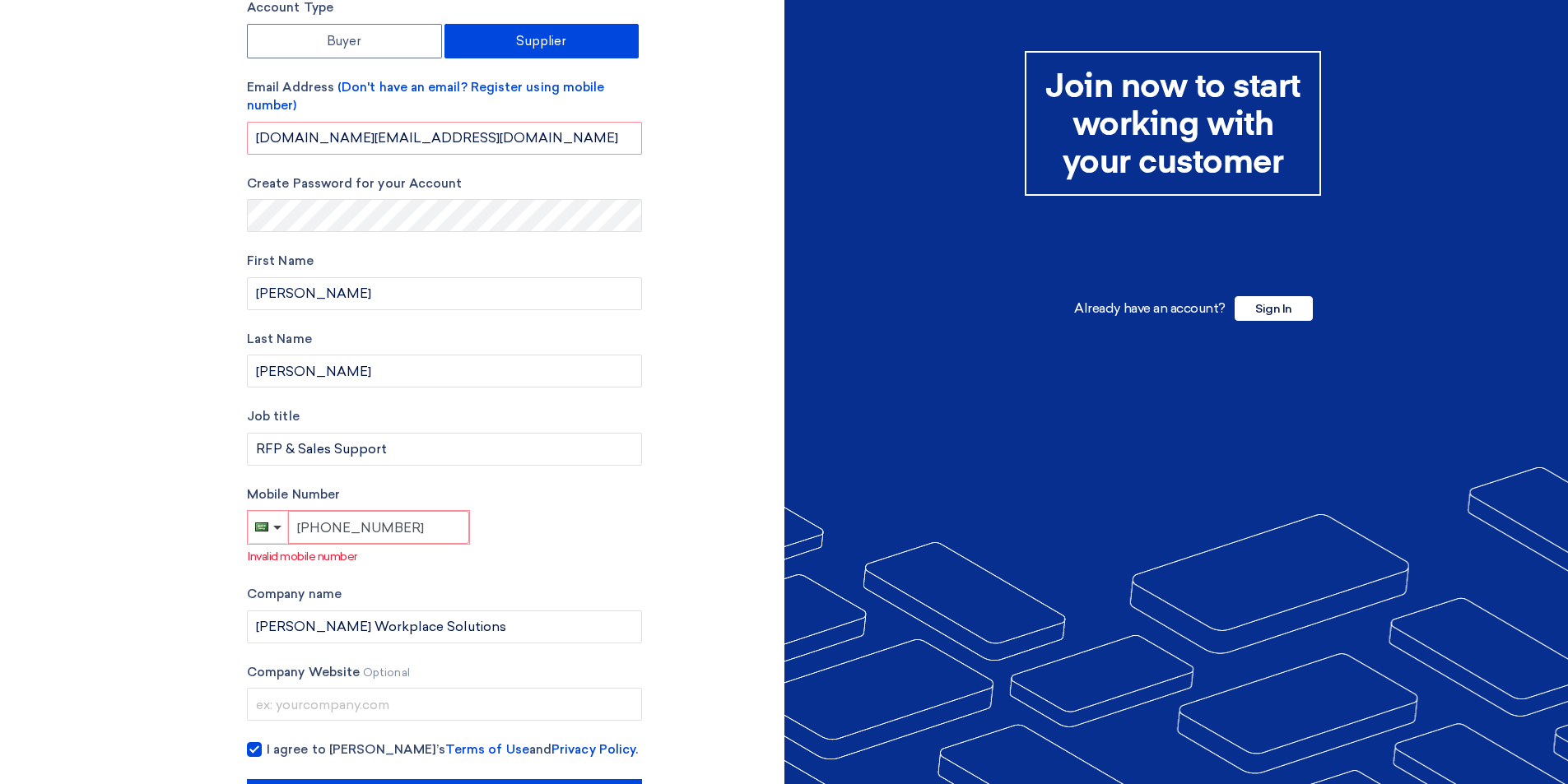
click at [418, 528] on input "[PHONE_NUMBER]" at bounding box center [379, 527] width 181 height 33
drag, startPoint x: 418, startPoint y: 528, endPoint x: 247, endPoint y: 528, distance: 171.0
click at [247, 528] on international-phone-number "[PHONE_NUMBER]" at bounding box center [358, 527] width 223 height 35
click at [259, 528] on span "button" at bounding box center [261, 526] width 13 height 13
click at [313, 562] on span "[GEOGRAPHIC_DATA] + 966" at bounding box center [347, 560] width 148 height 14
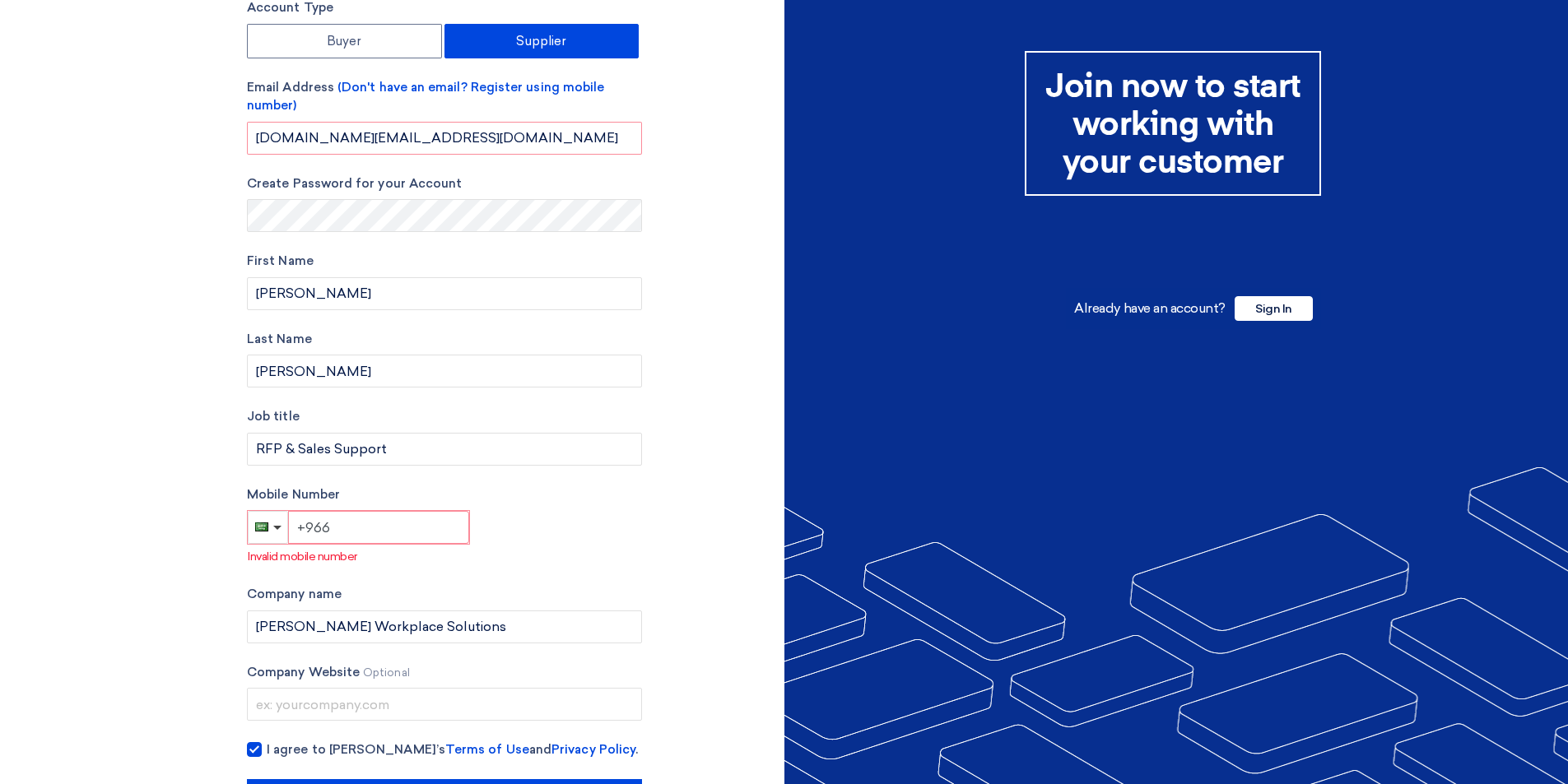
click at [342, 526] on input "+966" at bounding box center [379, 527] width 181 height 33
paste input "550543439"
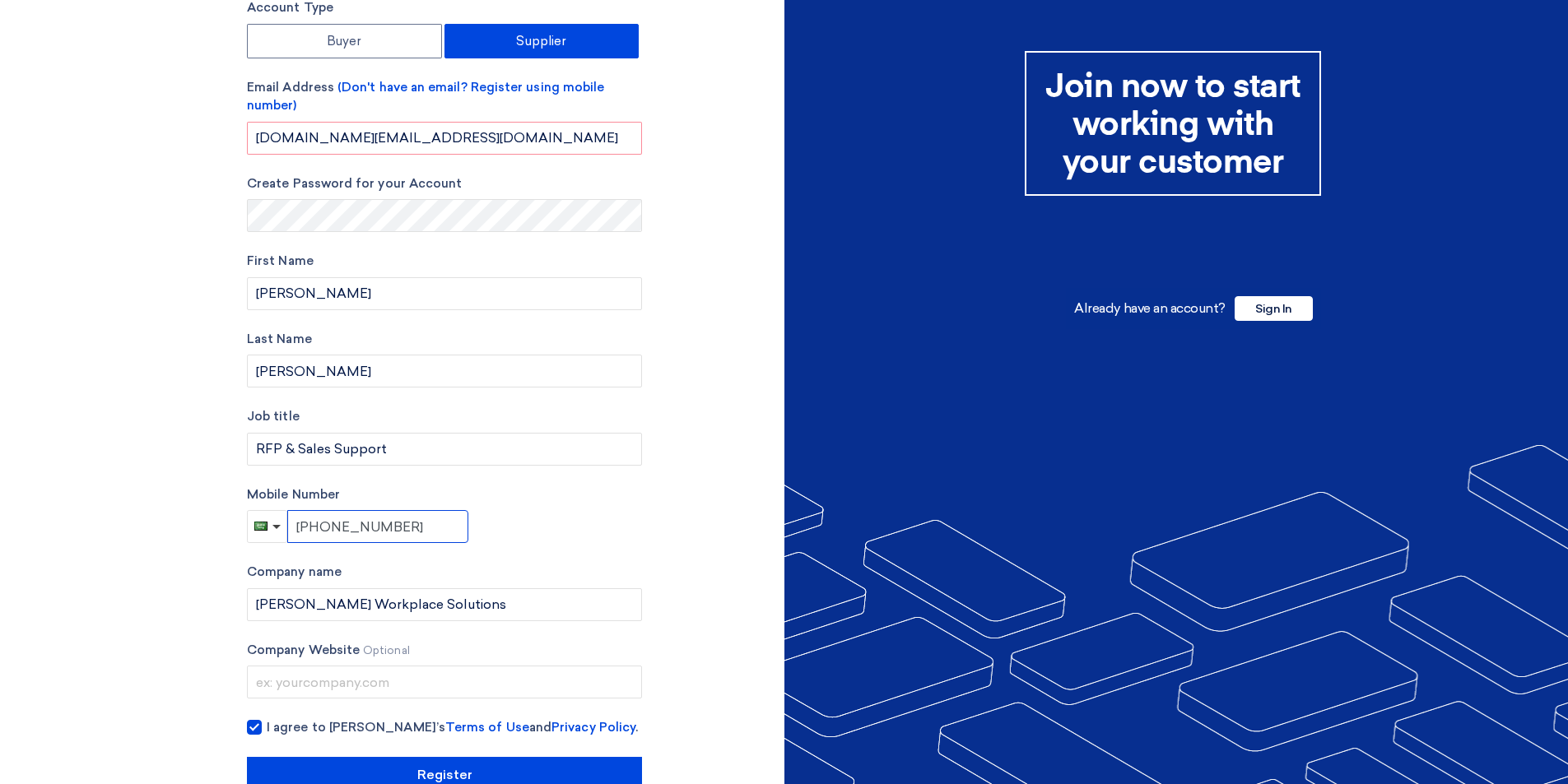
type input "[PHONE_NUMBER]"
click at [504, 530] on div "Mobile Number [PHONE_NUMBER]" at bounding box center [444, 514] width 395 height 58
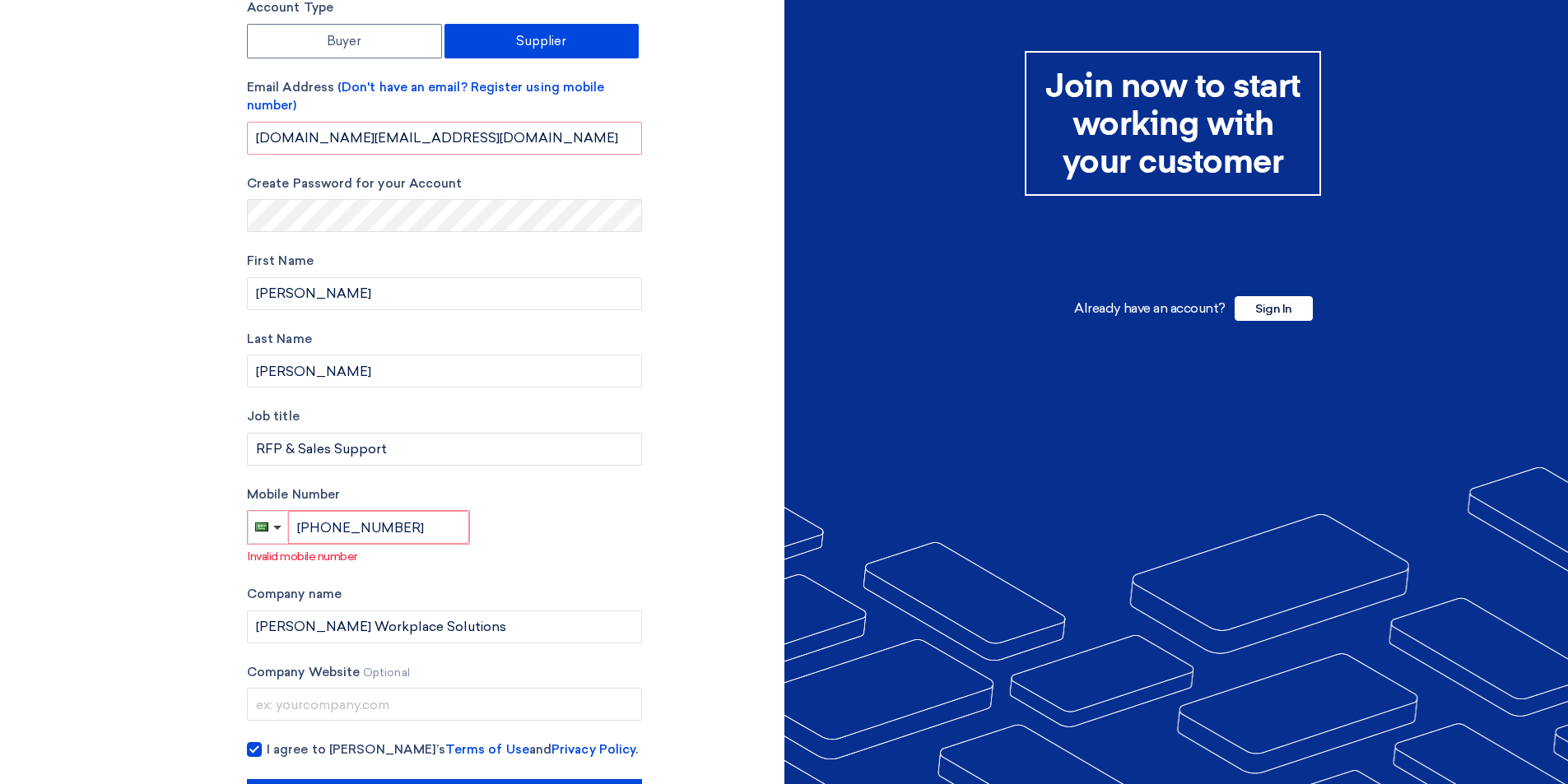
scroll to position [0, 0]
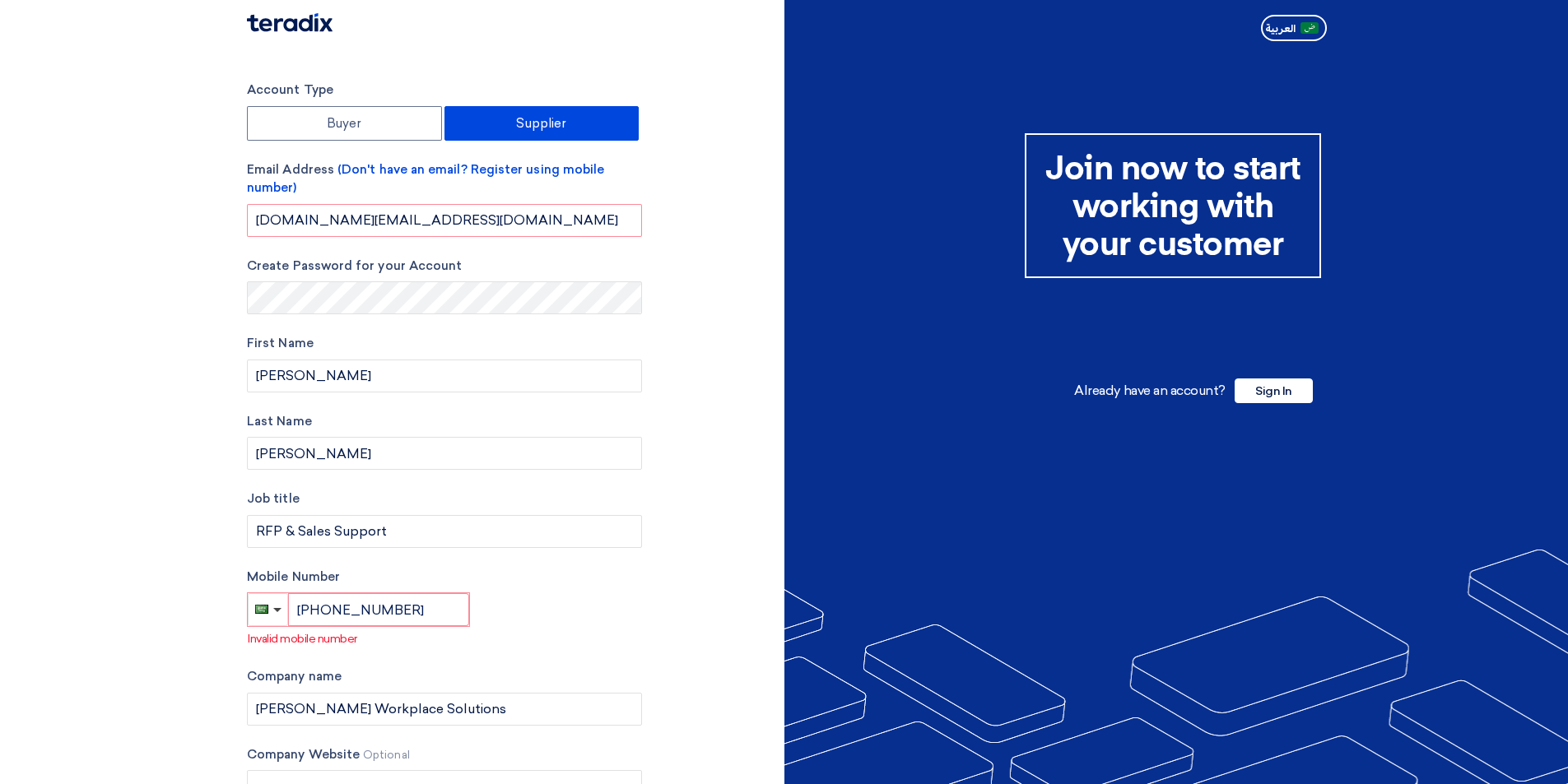
click at [591, 612] on div "Mobile Number [PHONE_NUMBER] Invalid mobile number" at bounding box center [444, 608] width 395 height 81
click at [197, 240] on section "Account Type Buyer Supplier Email Address (Don't have an email? Register using …" at bounding box center [784, 489] width 1568 height 883
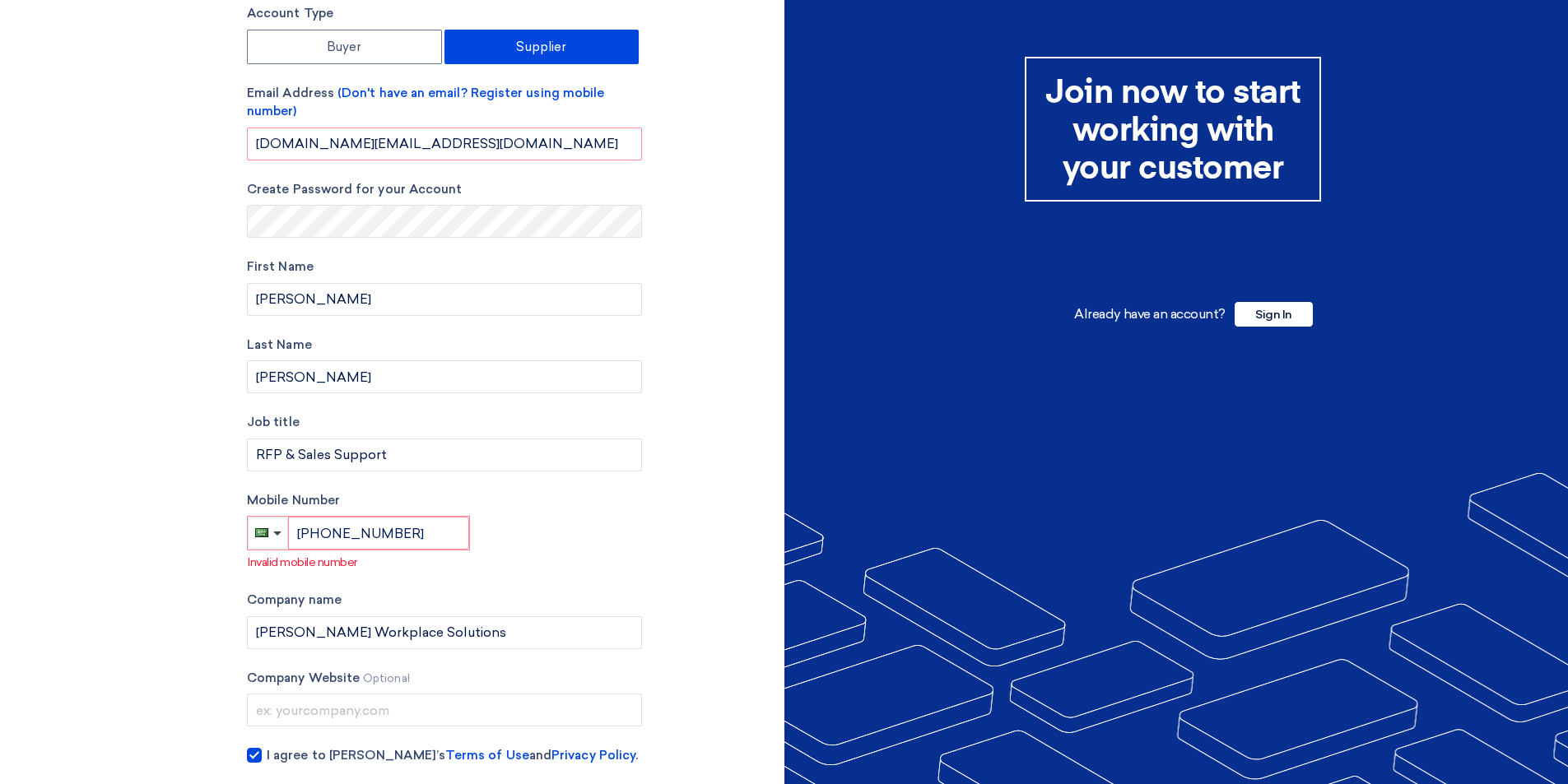
scroll to position [146, 0]
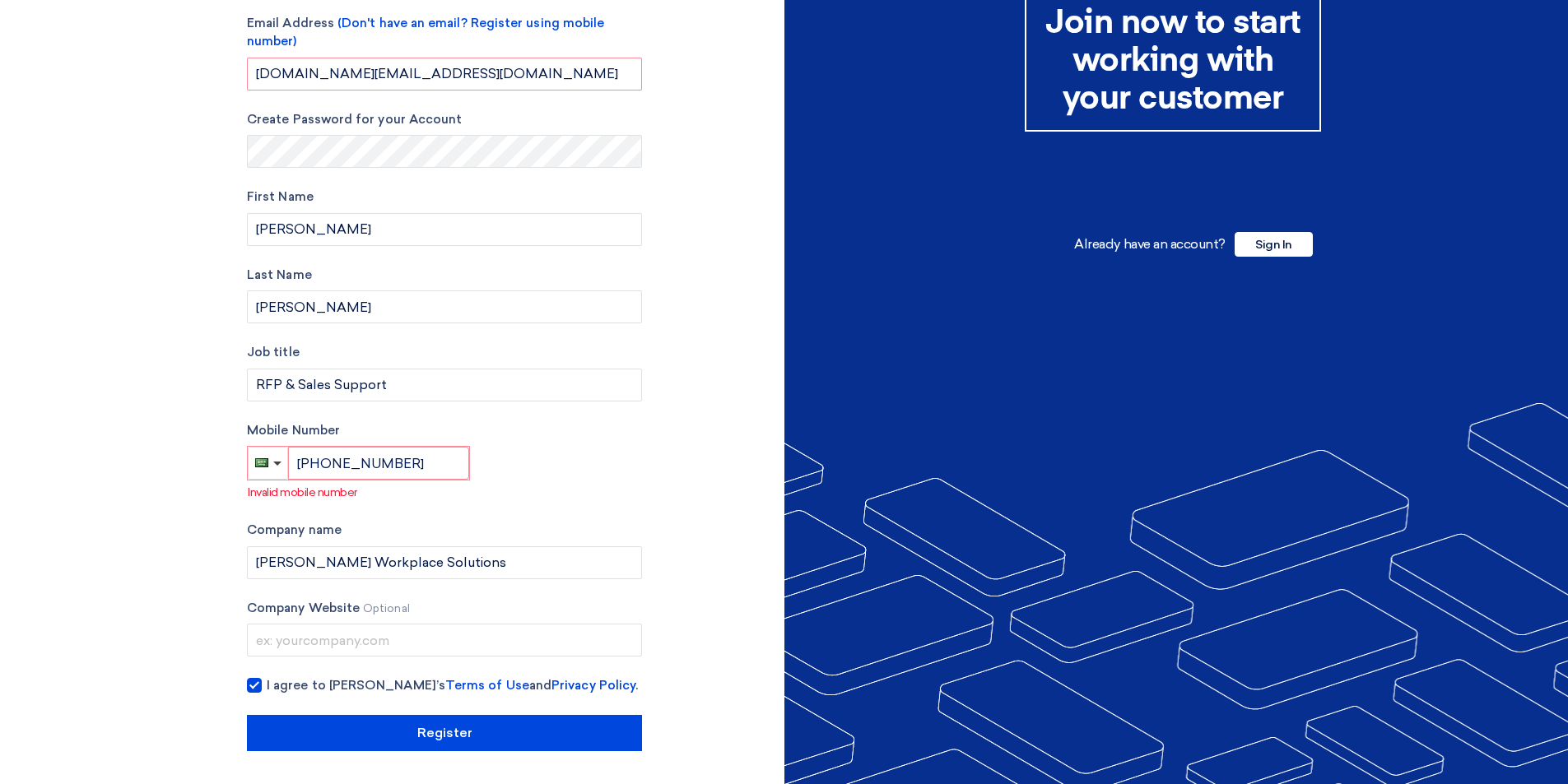
click at [532, 478] on div "Mobile Number [PHONE_NUMBER] Invalid mobile number" at bounding box center [444, 462] width 395 height 81
click at [583, 461] on div "Mobile Number [PHONE_NUMBER] Invalid mobile number" at bounding box center [444, 462] width 395 height 81
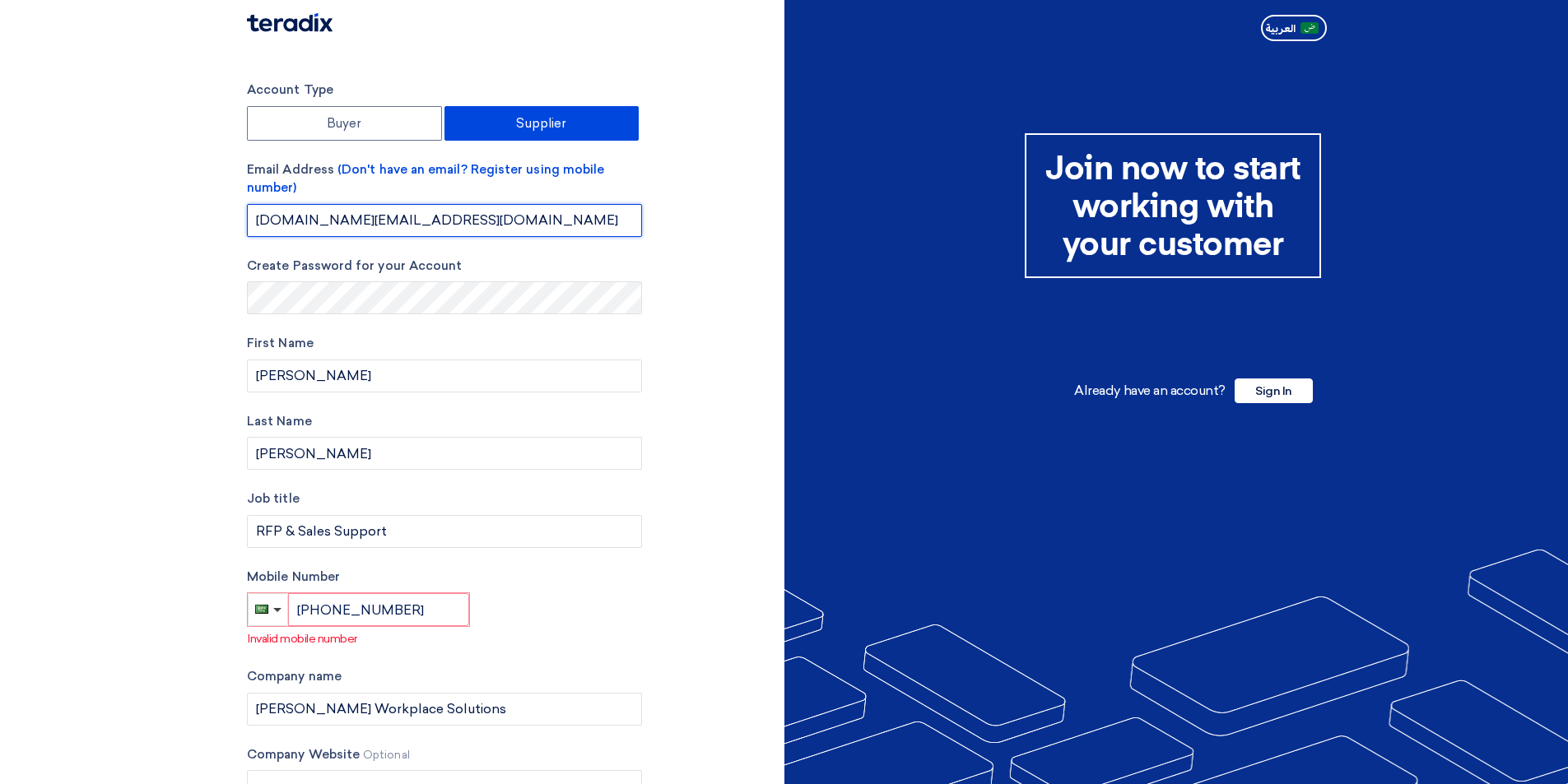
click at [540, 214] on input "[DOMAIN_NAME][EMAIL_ADDRESS][DOMAIN_NAME]" at bounding box center [444, 220] width 395 height 33
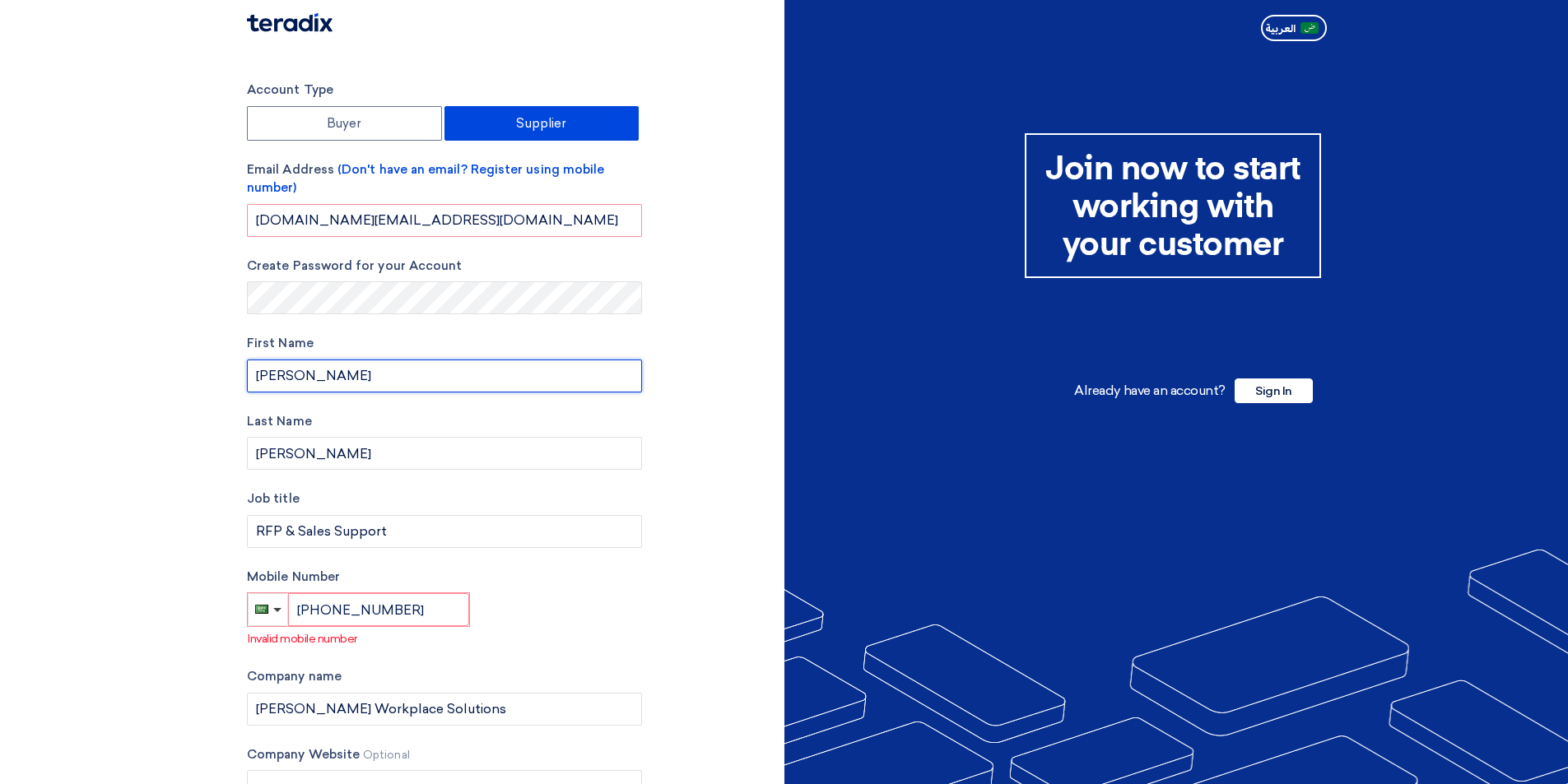
click at [326, 380] on input "[PERSON_NAME]" at bounding box center [444, 376] width 395 height 33
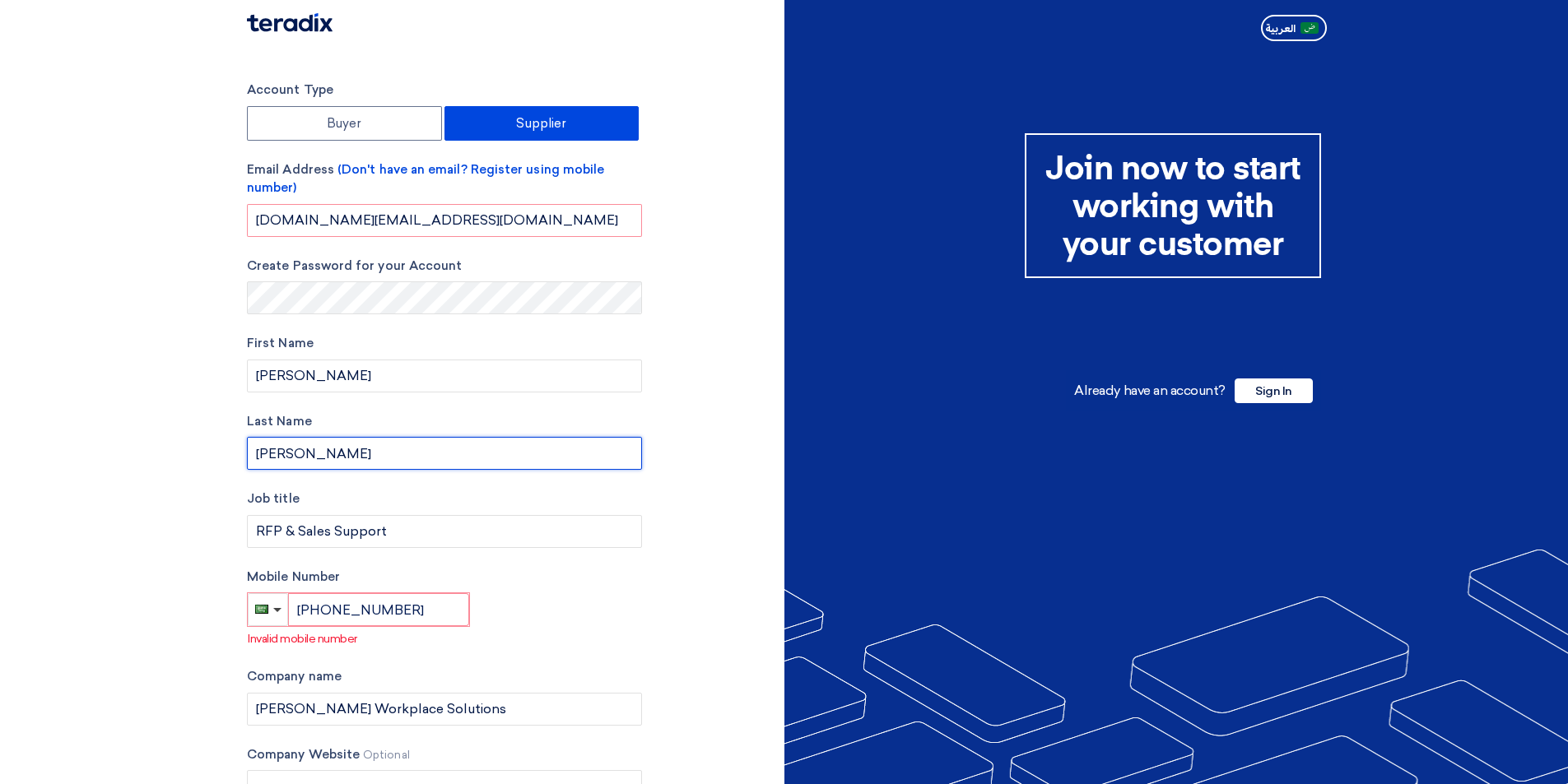
click at [318, 441] on input "[PERSON_NAME]" at bounding box center [444, 453] width 395 height 33
click at [215, 388] on section "Account Type Buyer Supplier Email Address (Don't have an email? Register using …" at bounding box center [784, 489] width 1568 height 883
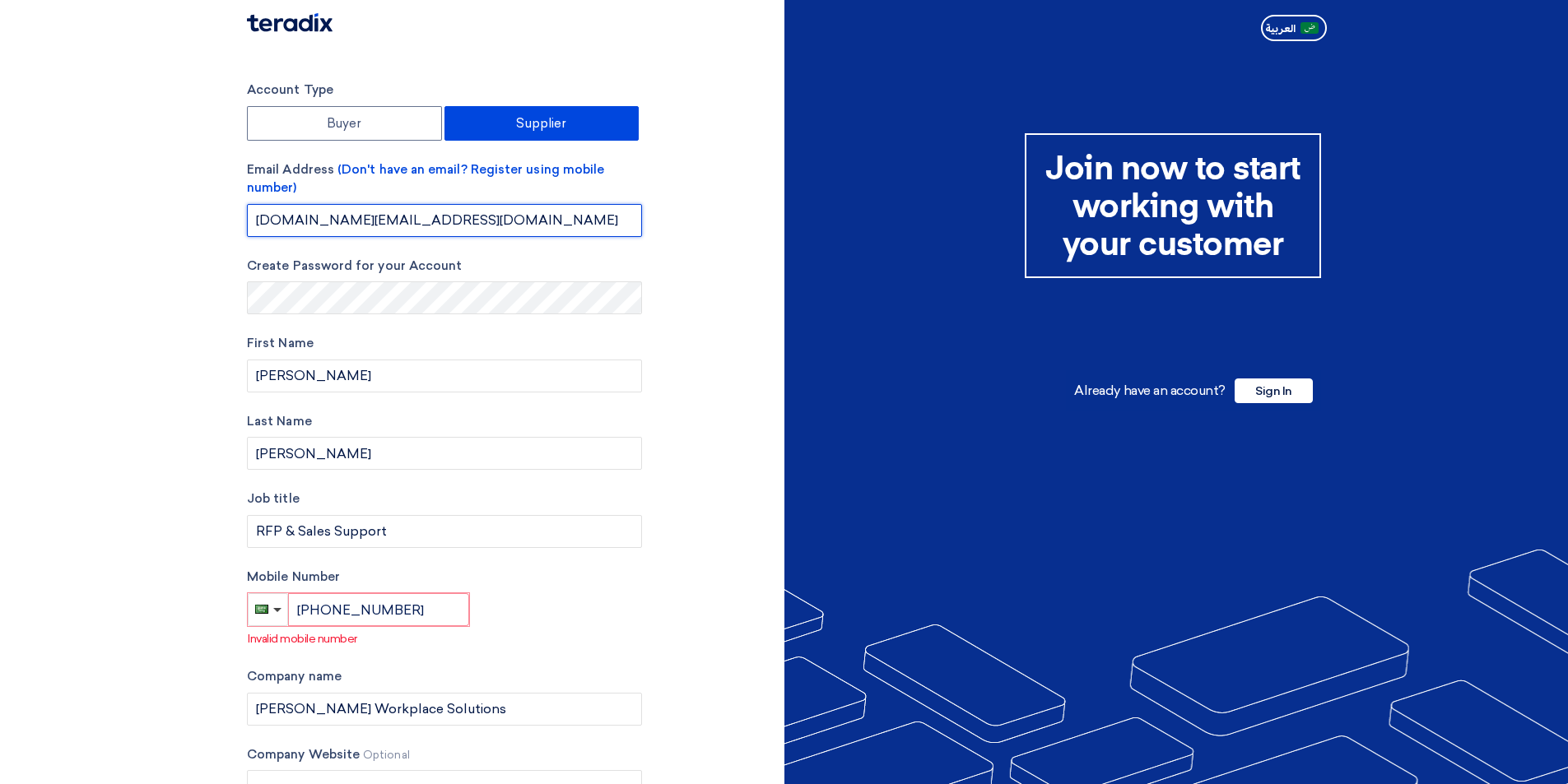
click at [527, 220] on input "[DOMAIN_NAME][EMAIL_ADDRESS][DOMAIN_NAME]" at bounding box center [444, 220] width 395 height 33
drag, startPoint x: 528, startPoint y: 220, endPoint x: 163, endPoint y: 231, distance: 365.2
click at [163, 231] on section "Account Type Buyer Supplier Email Address (Don't have an email? Register using …" at bounding box center [784, 489] width 1568 height 883
click at [704, 390] on div "Account Type Buyer Supplier Email Address (Don't have an email? Register using …" at bounding box center [509, 489] width 550 height 817
click at [398, 610] on input "[PHONE_NUMBER]" at bounding box center [379, 609] width 181 height 33
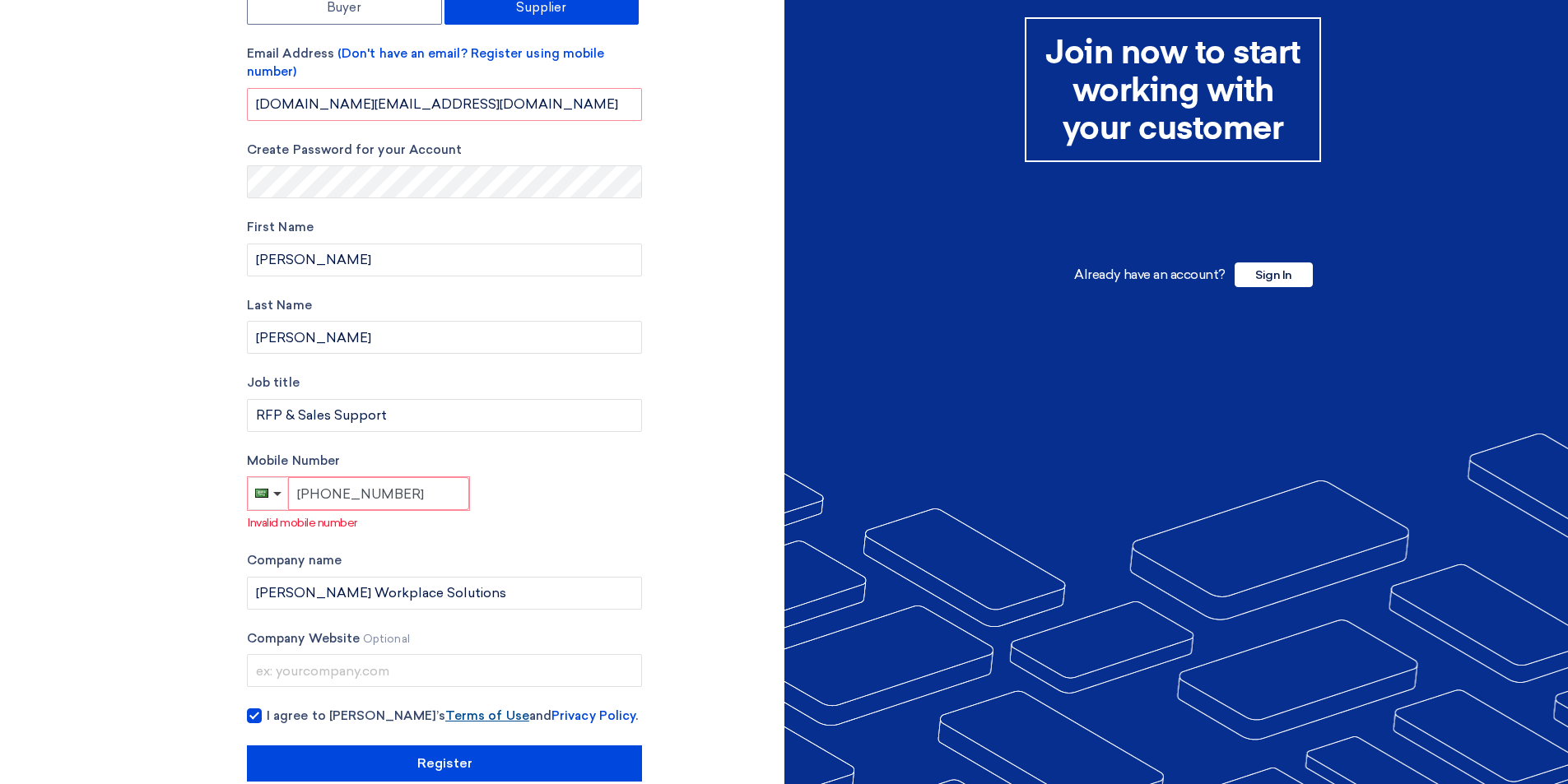
scroll to position [146, 0]
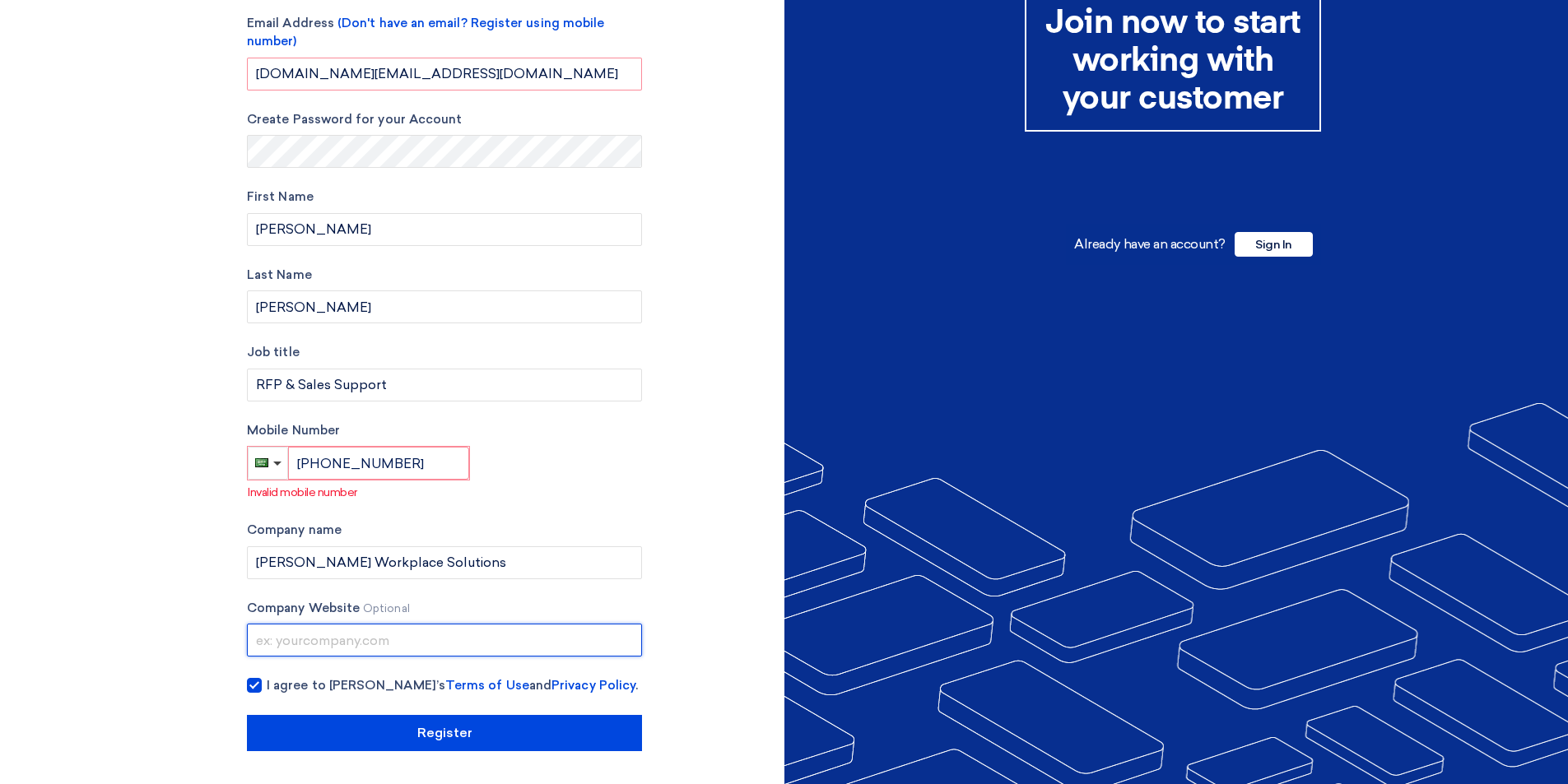
click at [329, 637] on input "text" at bounding box center [444, 640] width 395 height 33
click at [663, 350] on div "Account Type Buyer Supplier Email Address (Don't have an email? Register using …" at bounding box center [509, 343] width 550 height 817
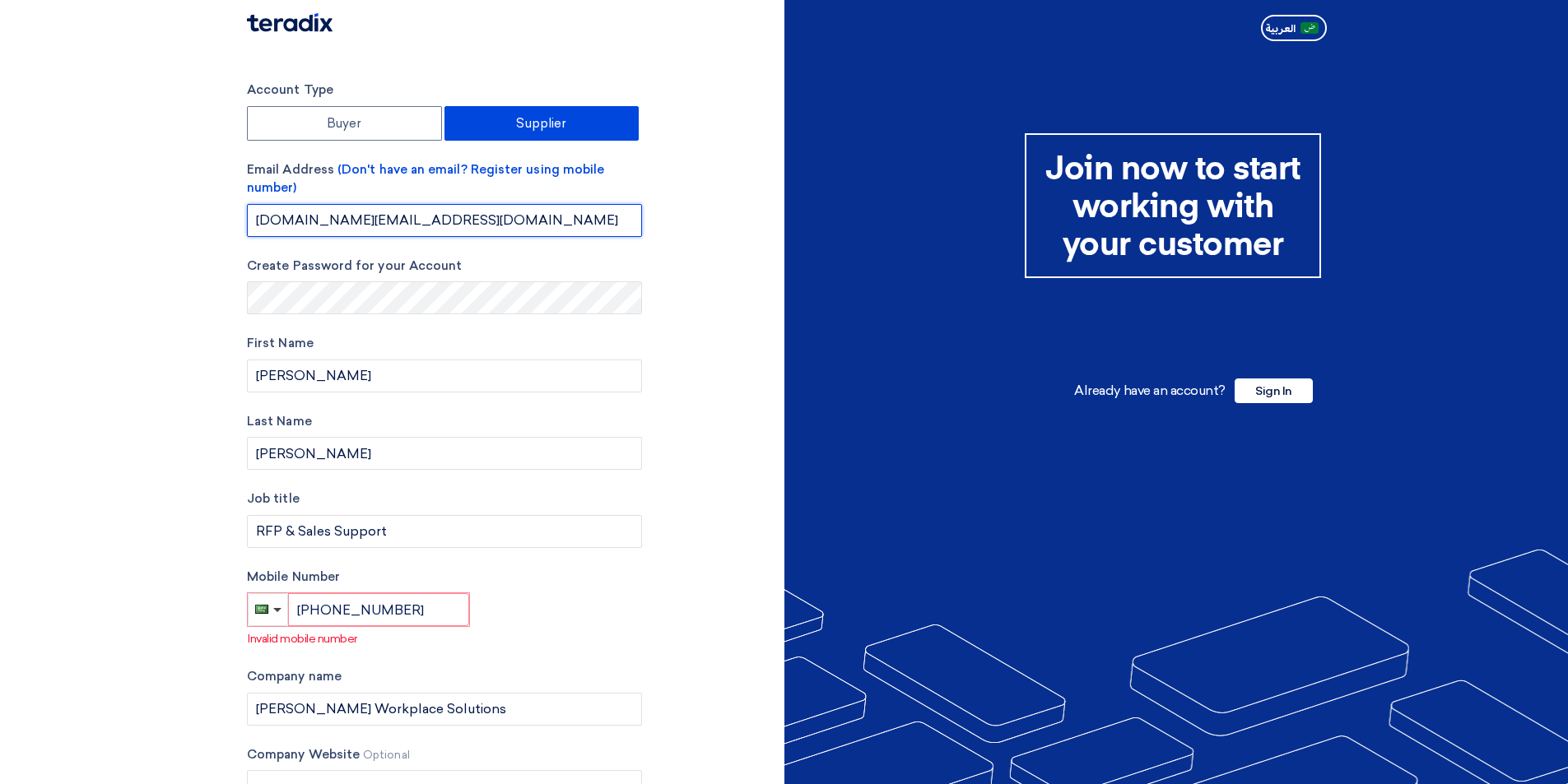
drag, startPoint x: 537, startPoint y: 217, endPoint x: 536, endPoint y: 233, distance: 16.0
click at [536, 217] on input "[DOMAIN_NAME][EMAIL_ADDRESS][DOMAIN_NAME]" at bounding box center [444, 220] width 395 height 33
click at [746, 481] on div "Account Type Buyer Supplier Email Address (Don't have an email? Register using …" at bounding box center [509, 489] width 550 height 817
click at [255, 224] on input "[DOMAIN_NAME][EMAIL_ADDRESS][DOMAIN_NAME]" at bounding box center [444, 220] width 395 height 33
click at [415, 619] on input "[PHONE_NUMBER]" at bounding box center [379, 609] width 181 height 33
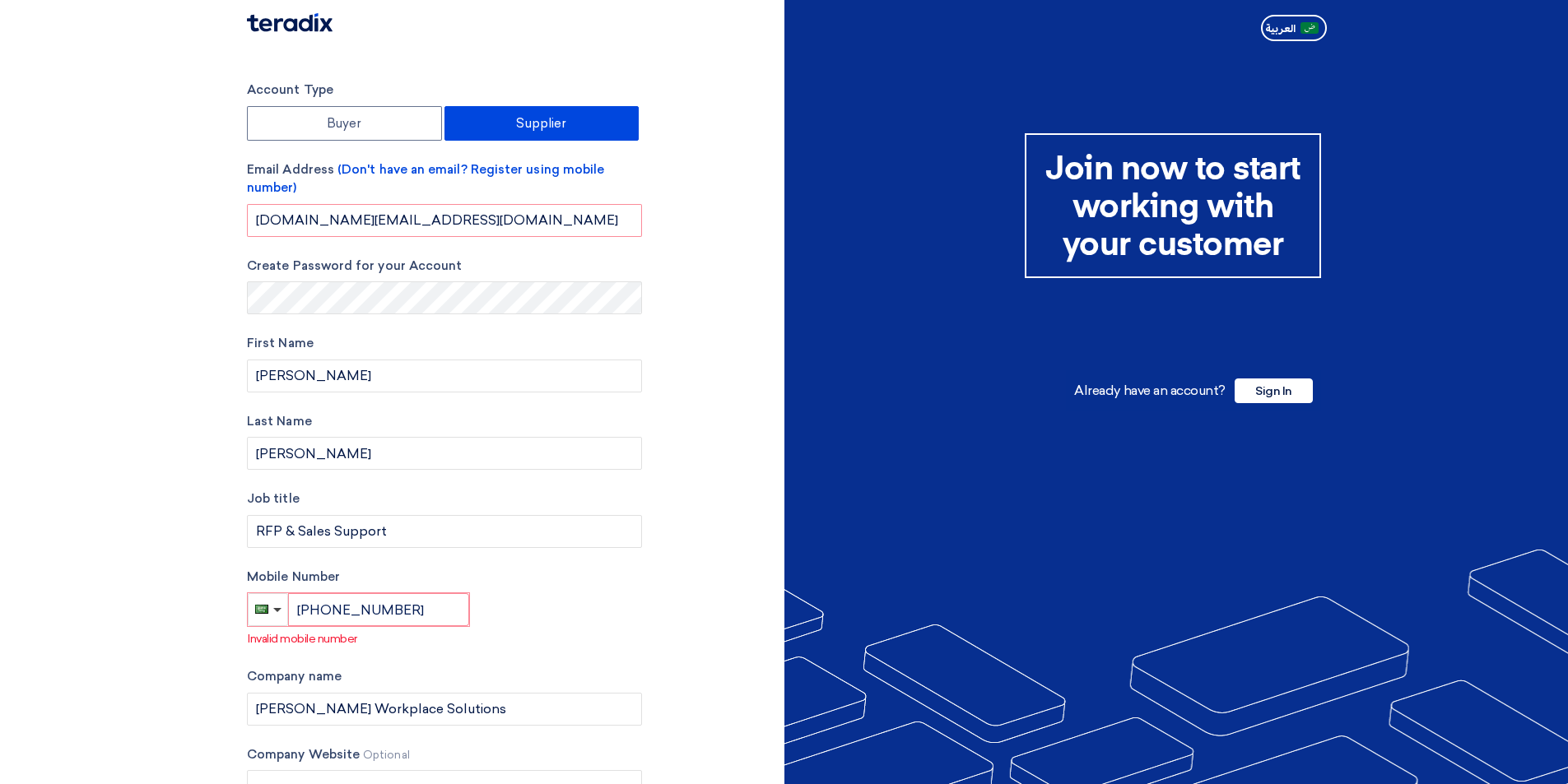
click at [595, 611] on div "Mobile Number [PHONE_NUMBER] Invalid mobile number" at bounding box center [444, 608] width 395 height 81
click at [517, 213] on input "[DOMAIN_NAME][EMAIL_ADDRESS][DOMAIN_NAME]" at bounding box center [444, 220] width 395 height 33
click at [581, 636] on p "Invalid mobile number" at bounding box center [444, 638] width 394 height 17
click at [407, 600] on input "[PHONE_NUMBER]" at bounding box center [379, 609] width 181 height 33
click at [547, 640] on p "Invalid mobile number" at bounding box center [444, 638] width 394 height 17
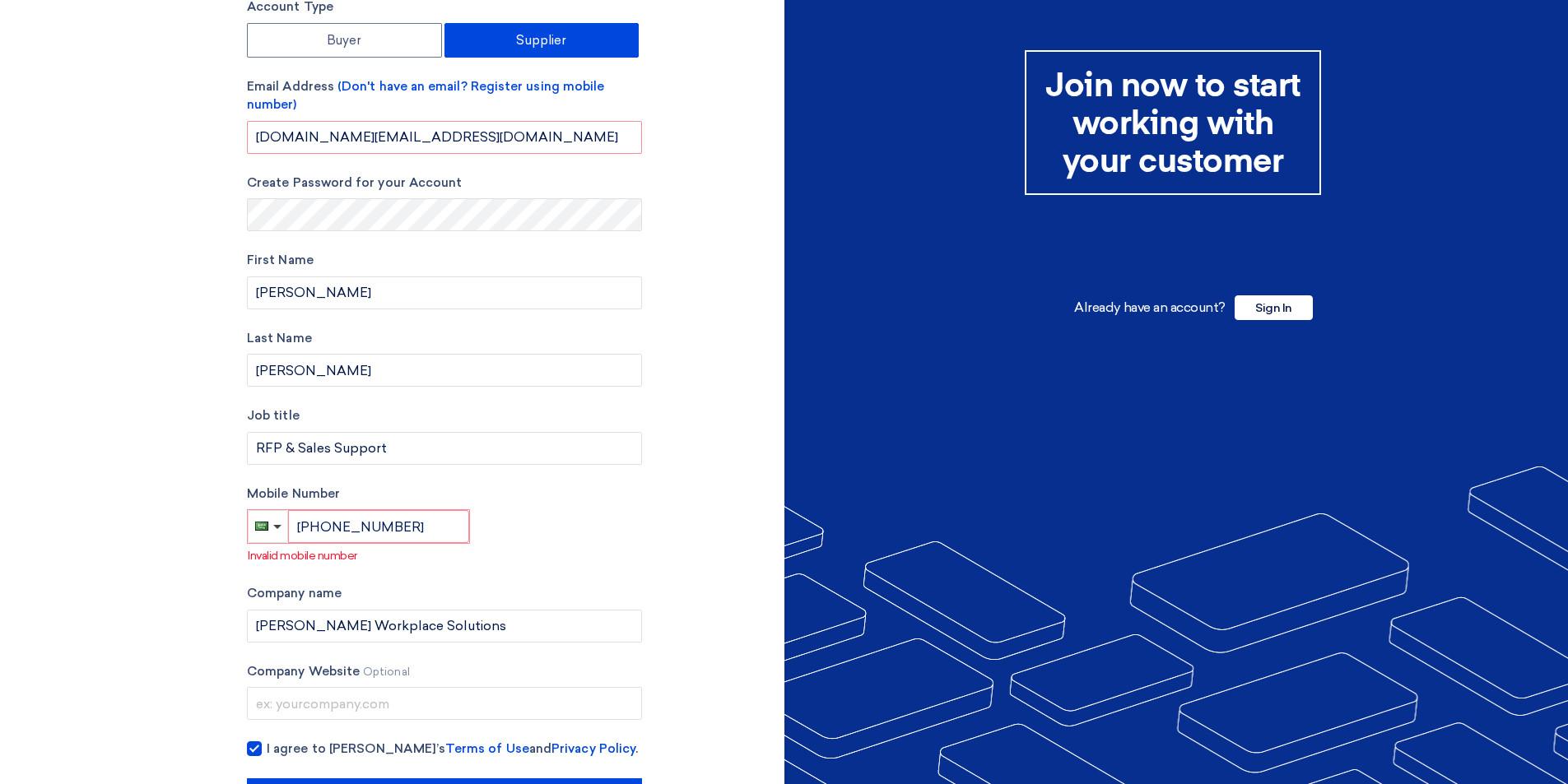
scroll to position [146, 0]
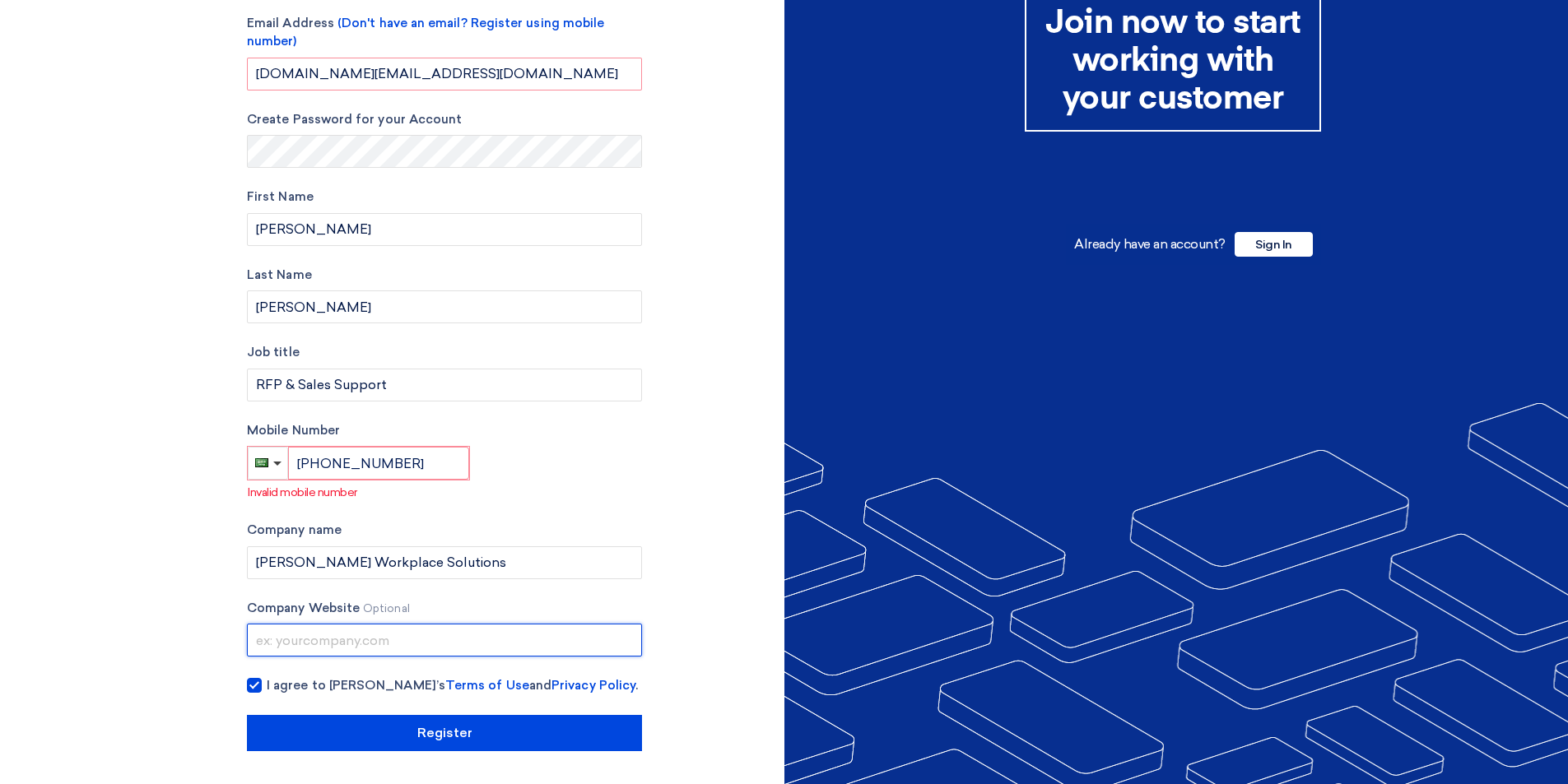
click at [356, 640] on input "text" at bounding box center [444, 640] width 395 height 33
click at [694, 504] on div "Account Type Buyer Supplier Email Address (Don't have an email? Register using …" at bounding box center [509, 343] width 550 height 817
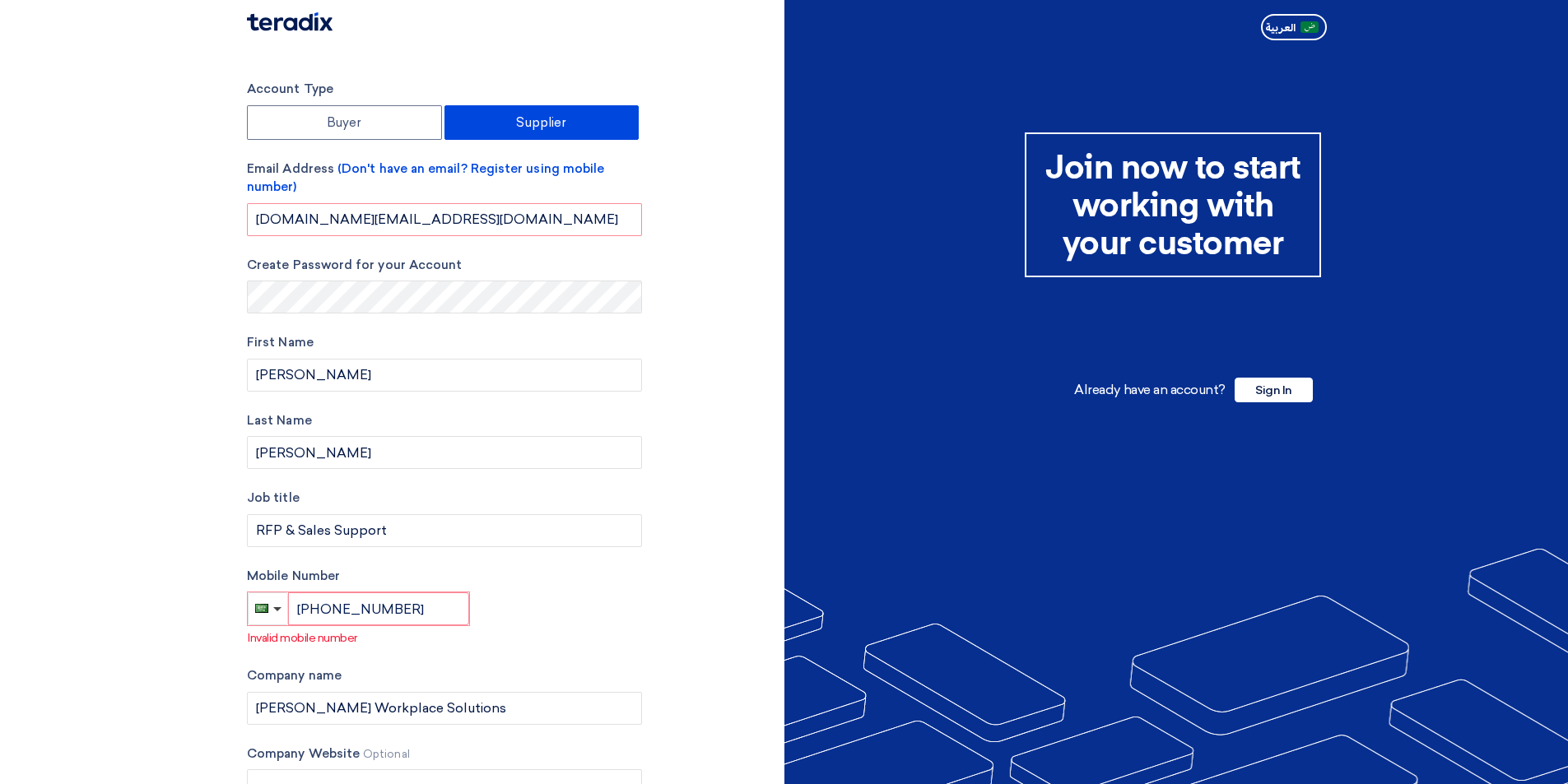
scroll to position [0, 0]
click at [714, 301] on div "Account Type Buyer Supplier Email Address (Don't have an email? Register using …" at bounding box center [509, 489] width 550 height 817
click at [239, 63] on section "Account Type Buyer Supplier Email Address (Don't have an email? Register using …" at bounding box center [784, 489] width 1568 height 883
click at [632, 364] on input "[PERSON_NAME]" at bounding box center [444, 376] width 395 height 33
click at [678, 469] on div "Account Type Buyer Supplier Email Address (Don't have an email? Register using …" at bounding box center [509, 489] width 550 height 817
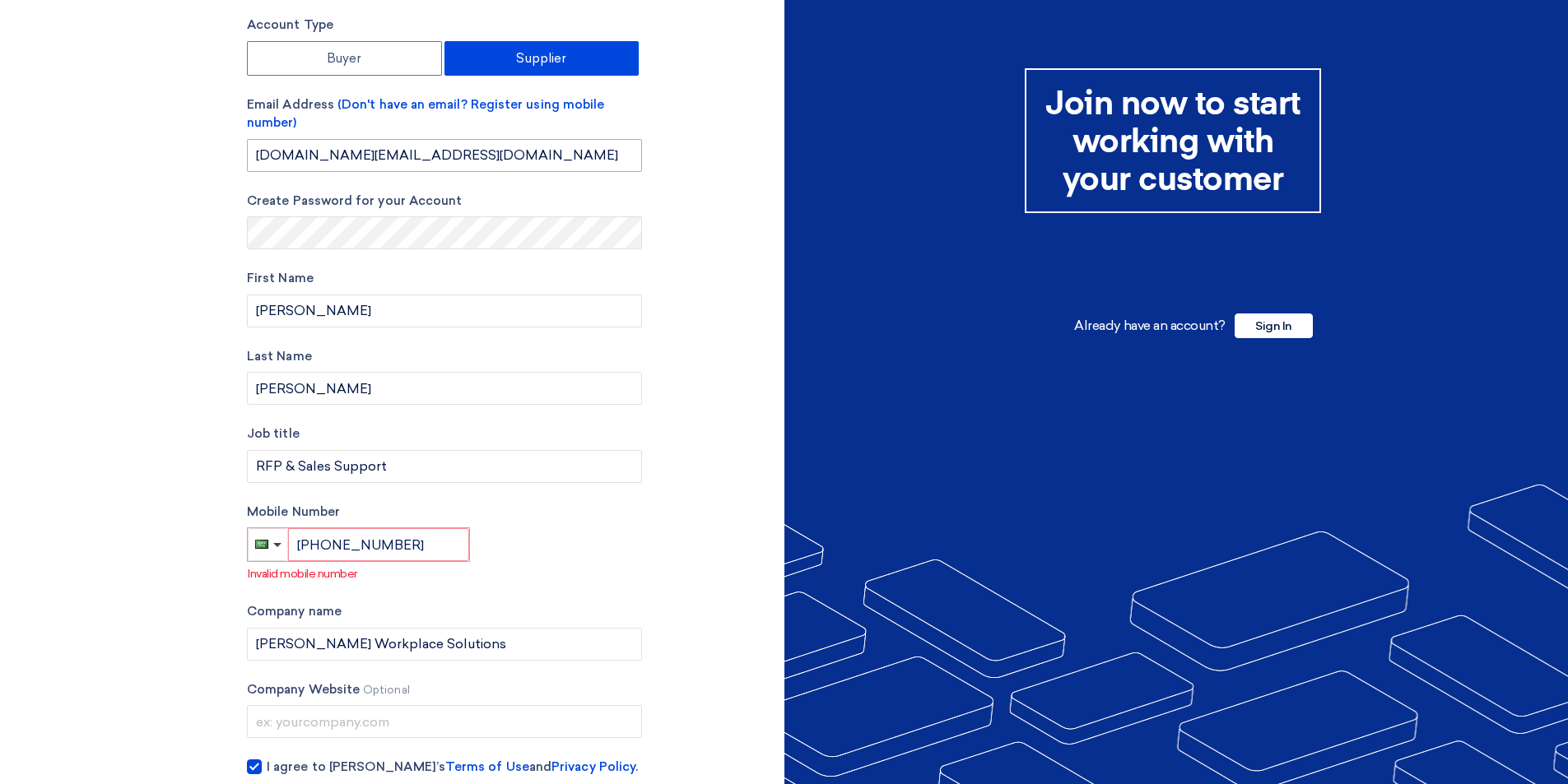
scroll to position [146, 0]
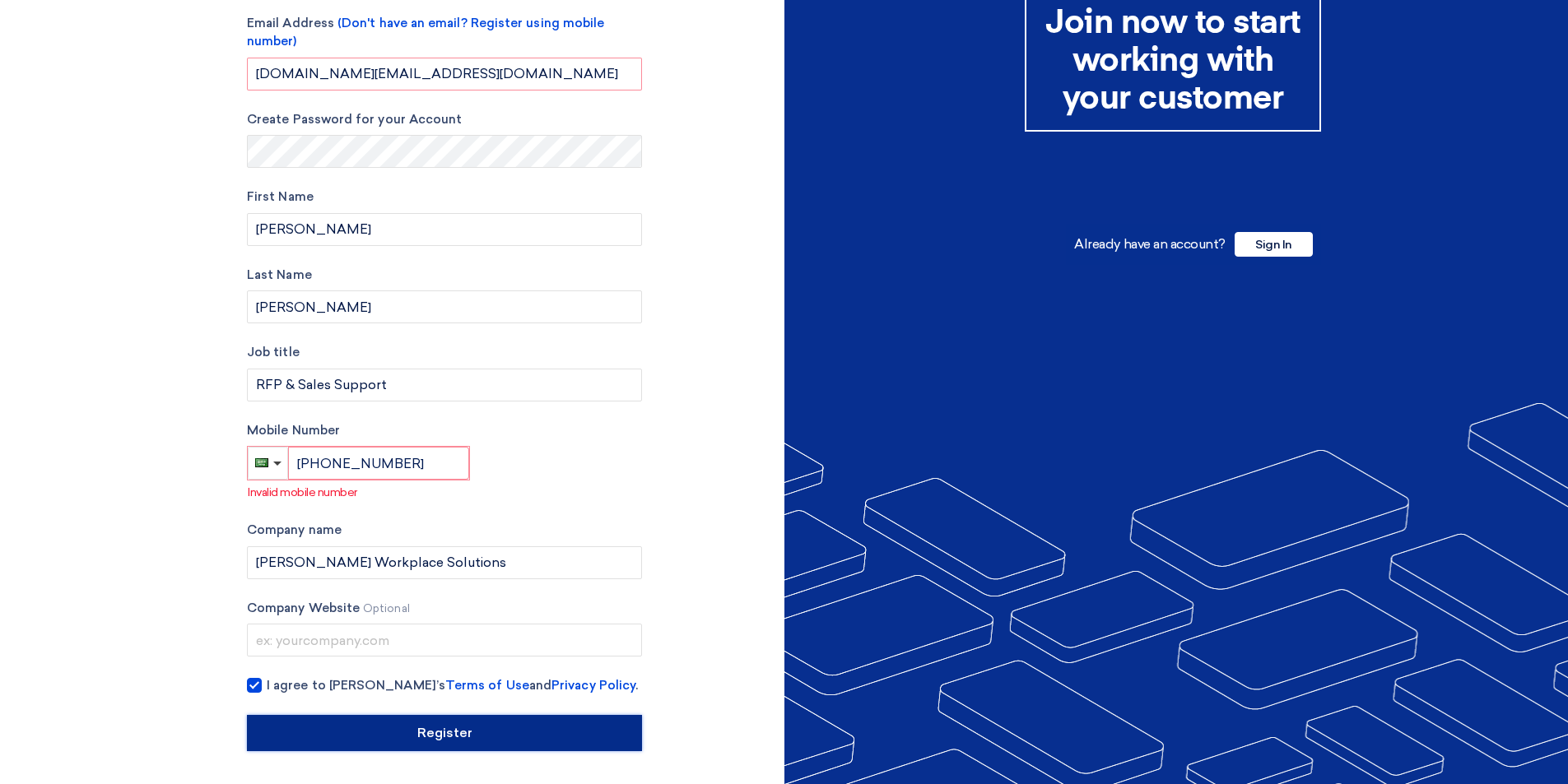
click at [350, 725] on input "Register" at bounding box center [444, 733] width 395 height 36
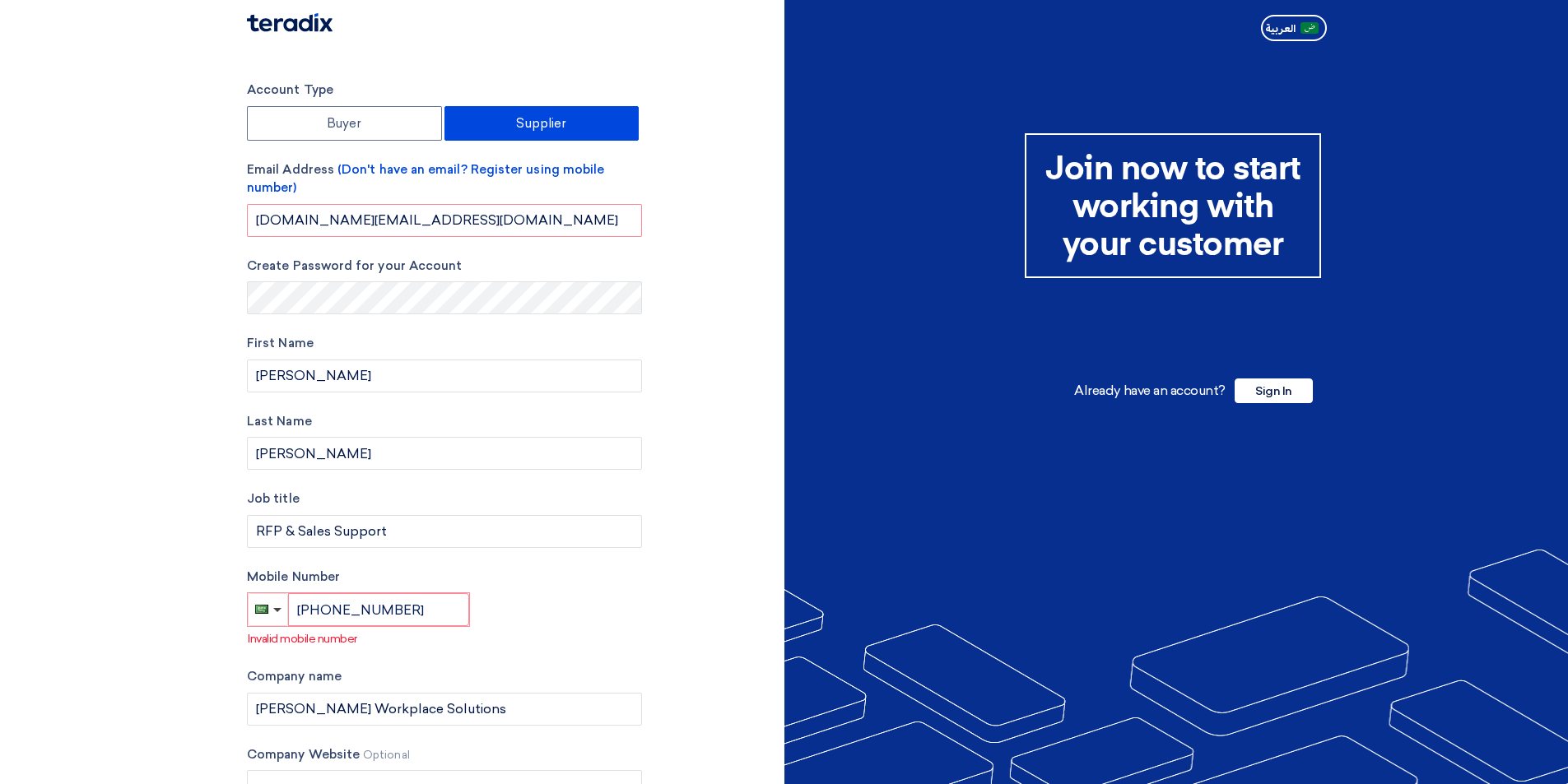
click at [736, 339] on div "Account Type Buyer Supplier Email Address (Don't have an email? Register using …" at bounding box center [509, 489] width 550 height 817
click at [749, 491] on div "Account Type Buyer Supplier Email Address (Don't have an email? Register using …" at bounding box center [509, 489] width 550 height 817
click at [1164, 201] on div "Join now to start working with your customer" at bounding box center [1173, 205] width 296 height 144
click at [974, 591] on div "Join now to start working with your customer Already have an account? Sign In ا…" at bounding box center [1059, 489] width 550 height 817
click at [580, 606] on div "Mobile Number [PHONE_NUMBER] Invalid mobile number" at bounding box center [444, 608] width 395 height 81
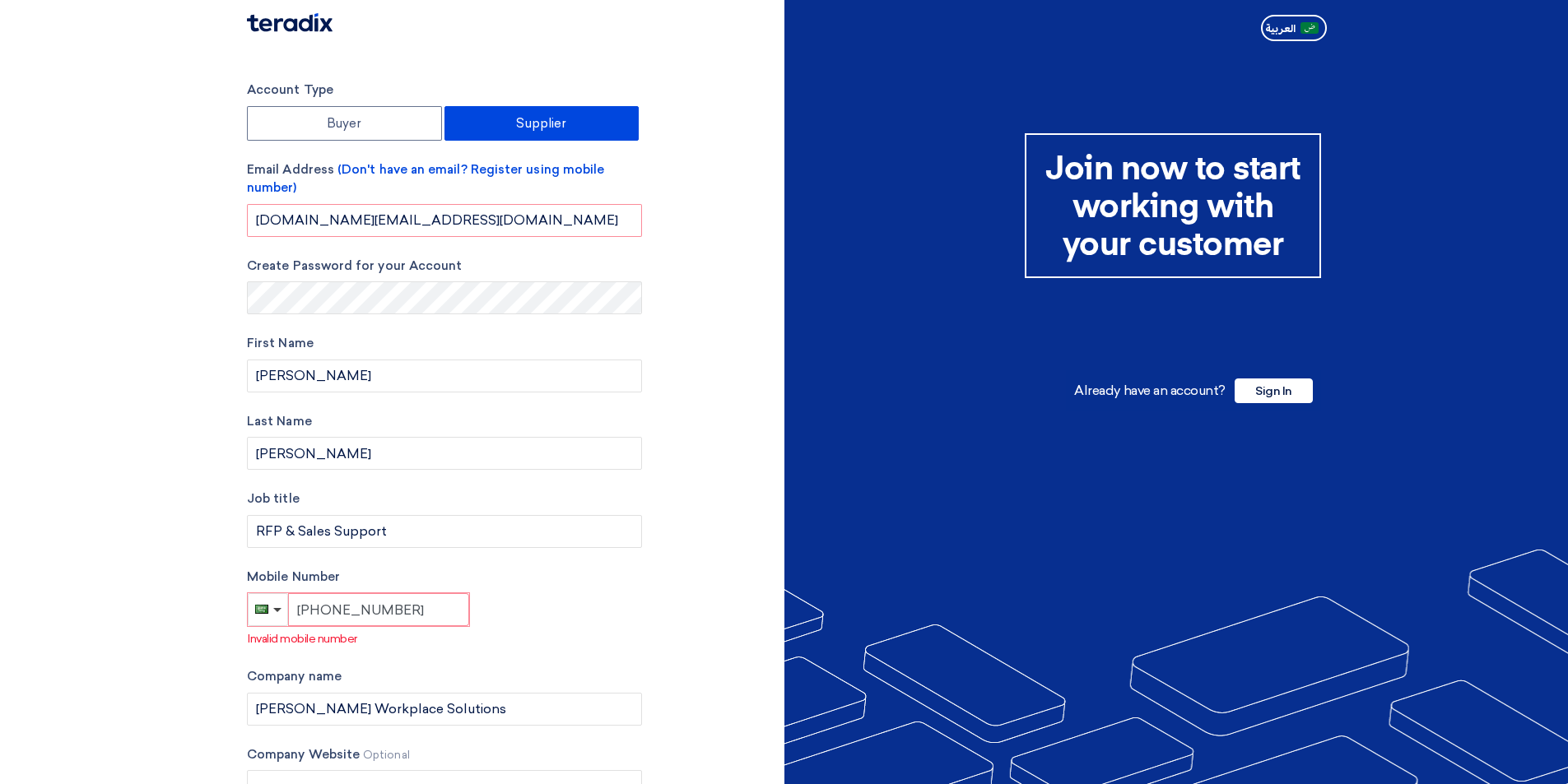
click at [398, 616] on input "[PHONE_NUMBER]" at bounding box center [379, 609] width 181 height 33
click at [559, 630] on div "Mobile Number [PHONE_NUMBER] Invalid mobile number" at bounding box center [444, 608] width 395 height 81
click at [586, 225] on input "[DOMAIN_NAME][EMAIL_ADDRESS][DOMAIN_NAME]" at bounding box center [444, 220] width 395 height 33
click at [530, 225] on input "[DOMAIN_NAME][EMAIL_ADDRESS][DOMAIN_NAME]" at bounding box center [444, 220] width 395 height 33
click at [433, 603] on input "[PHONE_NUMBER]" at bounding box center [379, 609] width 181 height 33
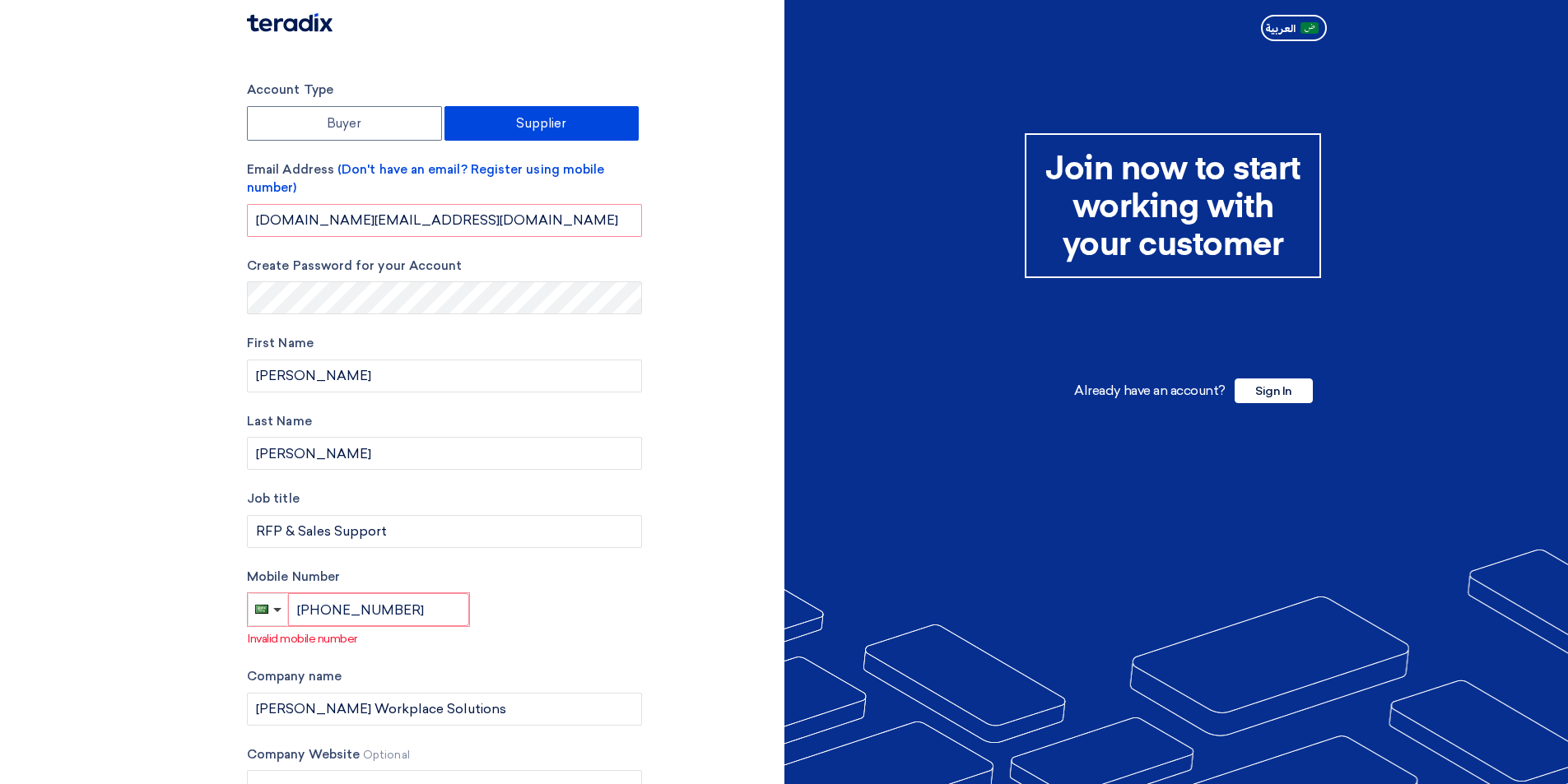
click at [689, 649] on div "Account Type Buyer Supplier Email Address (Don't have an email? Register using …" at bounding box center [509, 489] width 550 height 817
click at [364, 168] on span "(Don't have an email? Register using mobile number)" at bounding box center [425, 179] width 357 height 34
